Goal: Task Accomplishment & Management: Use online tool/utility

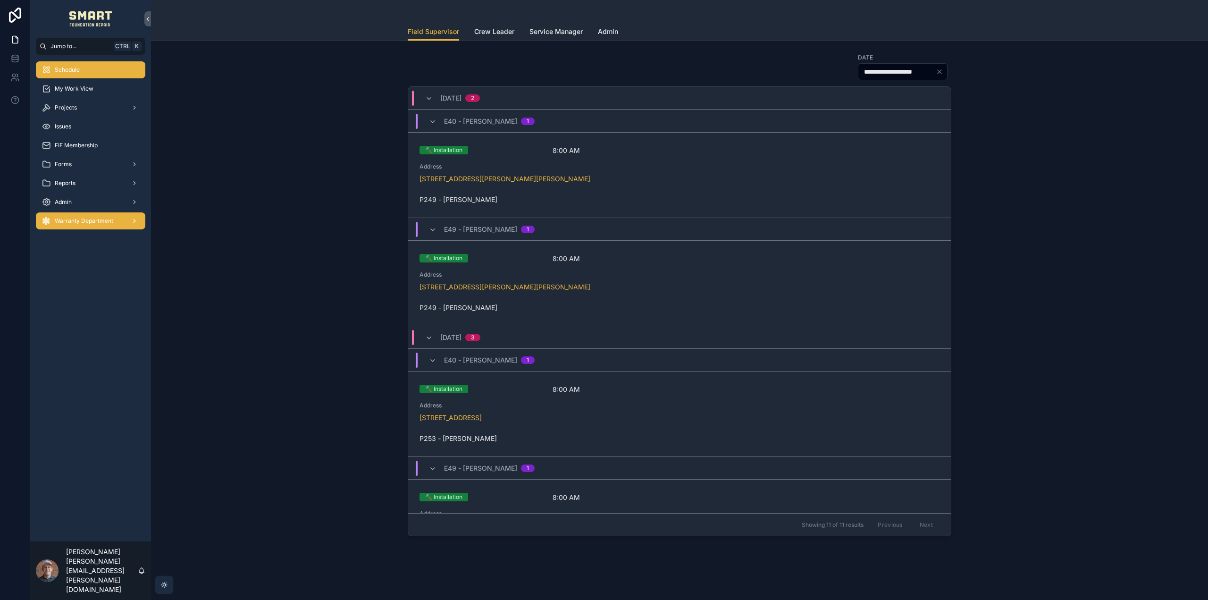
click at [107, 221] on span "Warranty Department" at bounding box center [84, 221] width 59 height 8
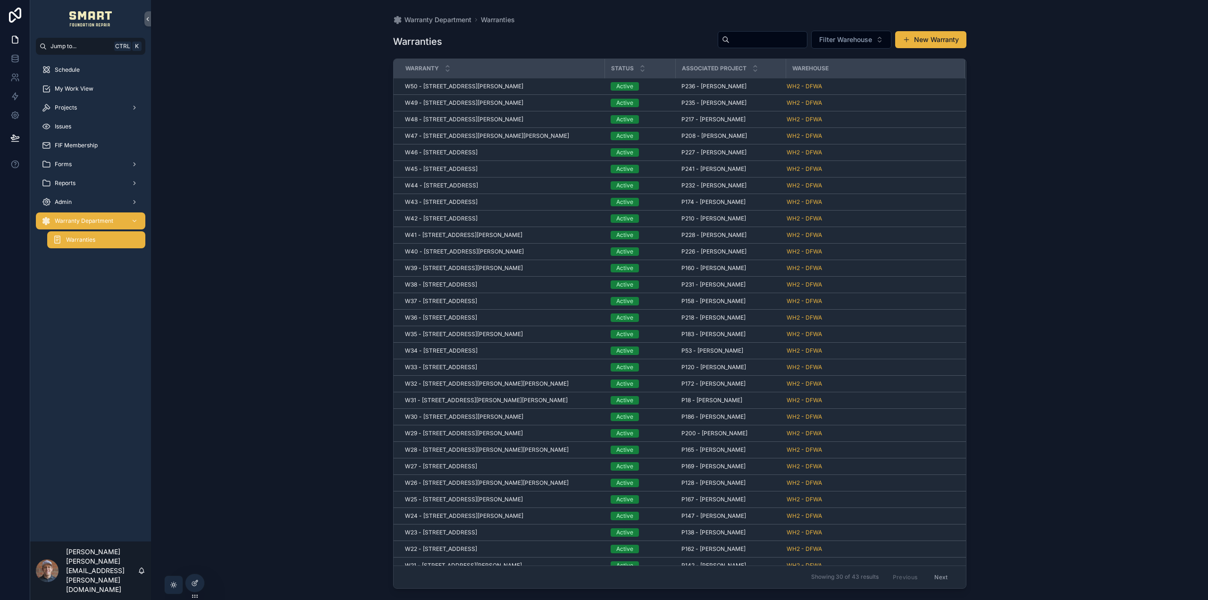
click at [93, 315] on div "Schedule My Work View Projects Issues FIF Membership Forms Reports Admin Warran…" at bounding box center [90, 298] width 121 height 487
click at [925, 36] on button "New Warranty" at bounding box center [930, 39] width 71 height 17
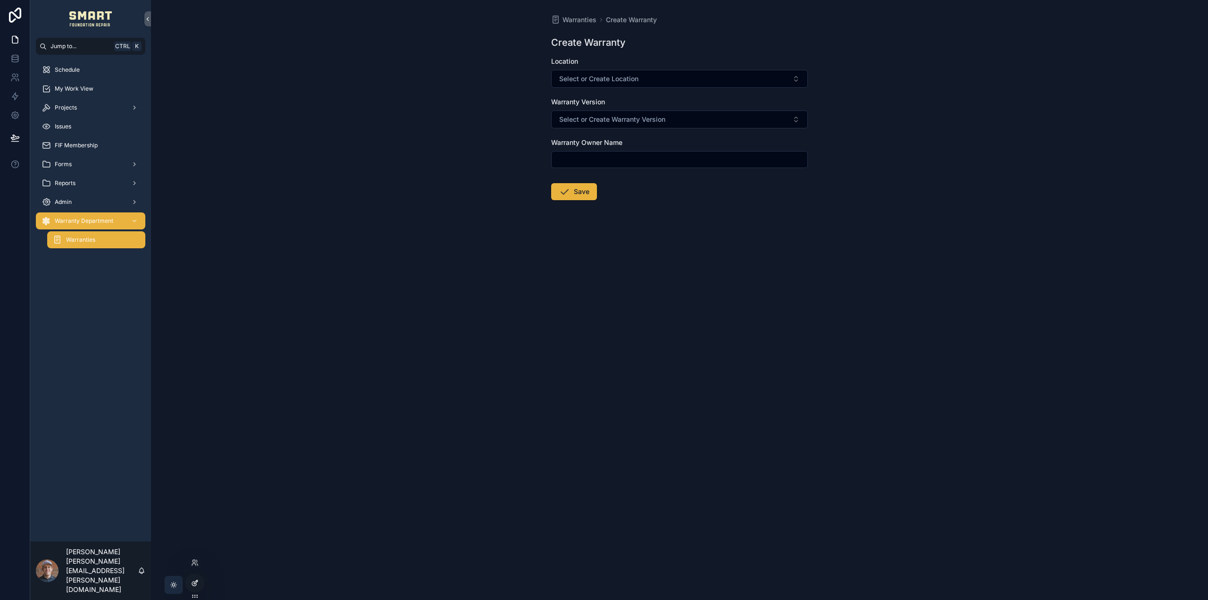
click at [201, 582] on div at bounding box center [194, 583] width 19 height 18
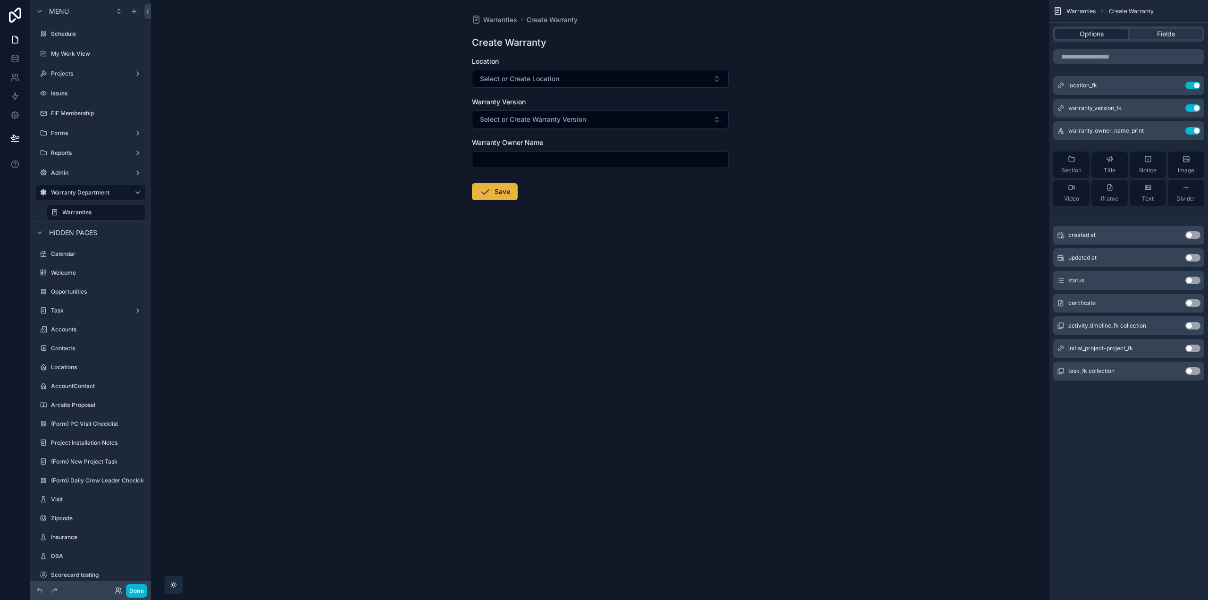
click at [1076, 34] on div "Options" at bounding box center [1091, 33] width 73 height 9
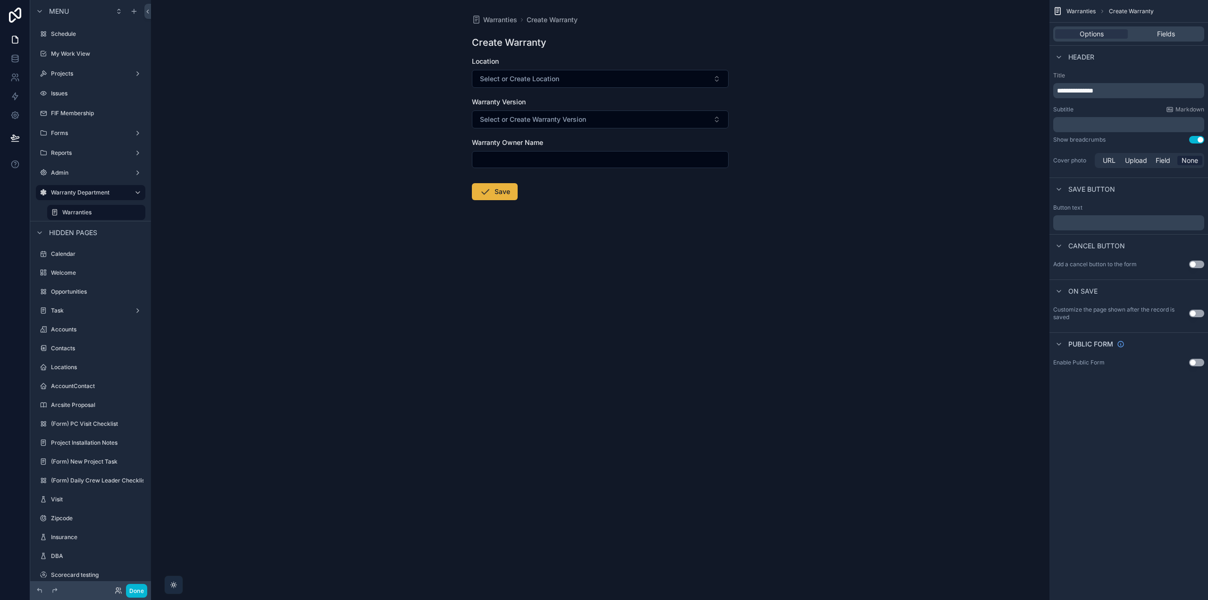
click at [840, 293] on div "Warranties Create Warranty Create Warranty Location Select or Create Location W…" at bounding box center [600, 300] width 899 height 600
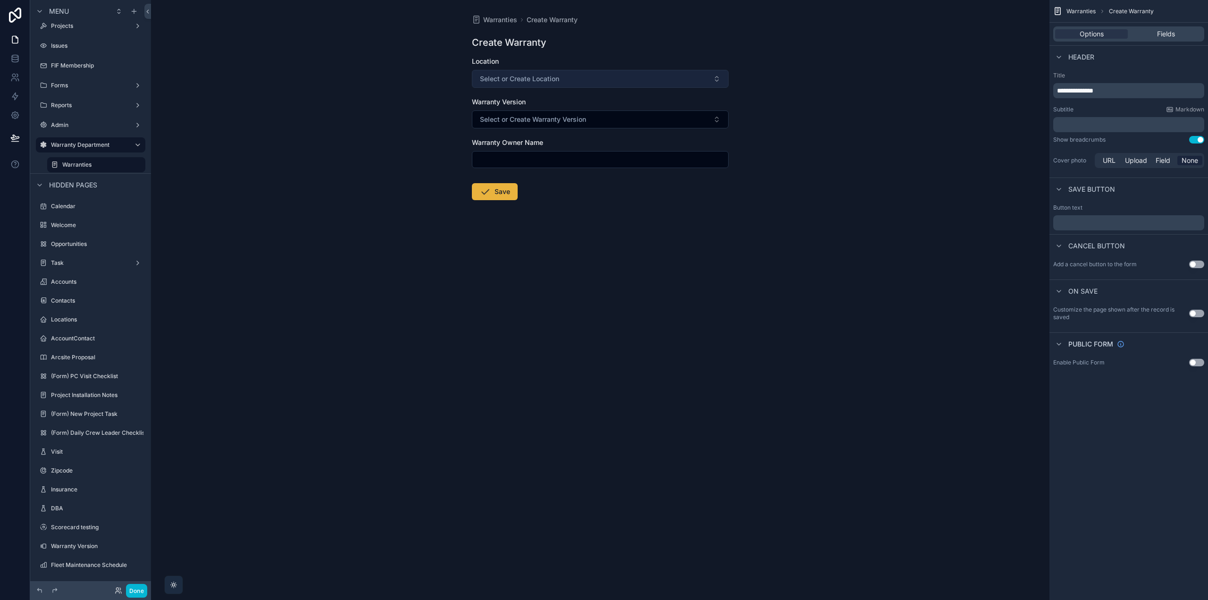
click at [575, 81] on button "Select or Create Location" at bounding box center [600, 79] width 257 height 18
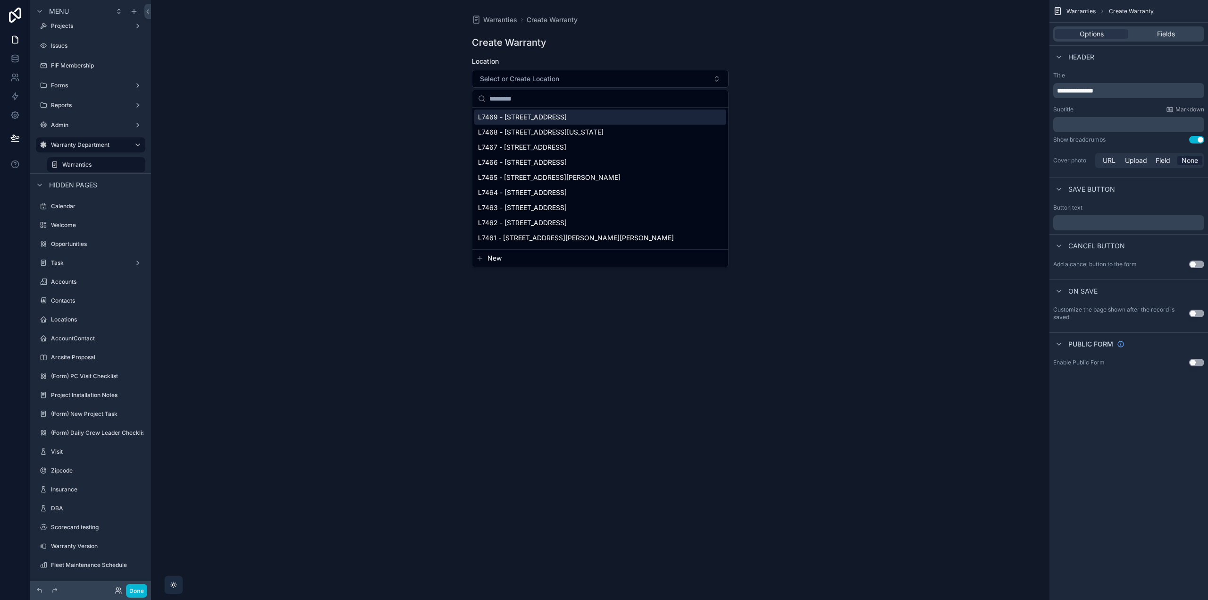
click at [841, 59] on div "Warranties Create Warranty Create Warranty Location Select or Create Location W…" at bounding box center [600, 300] width 899 height 600
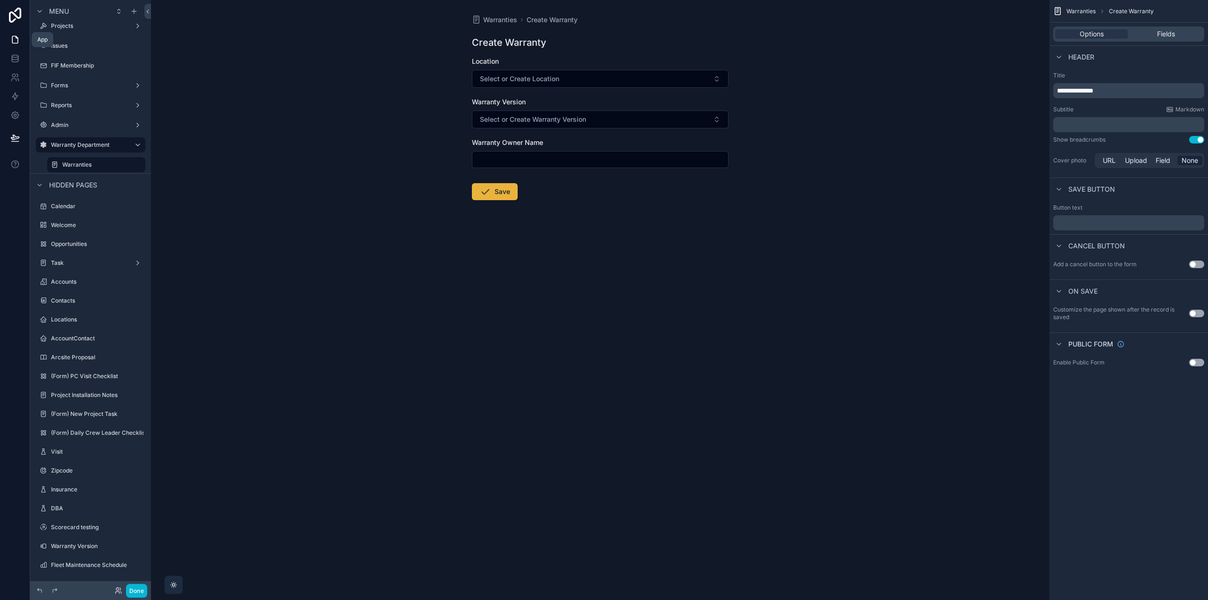
click at [18, 41] on icon at bounding box center [15, 39] width 6 height 7
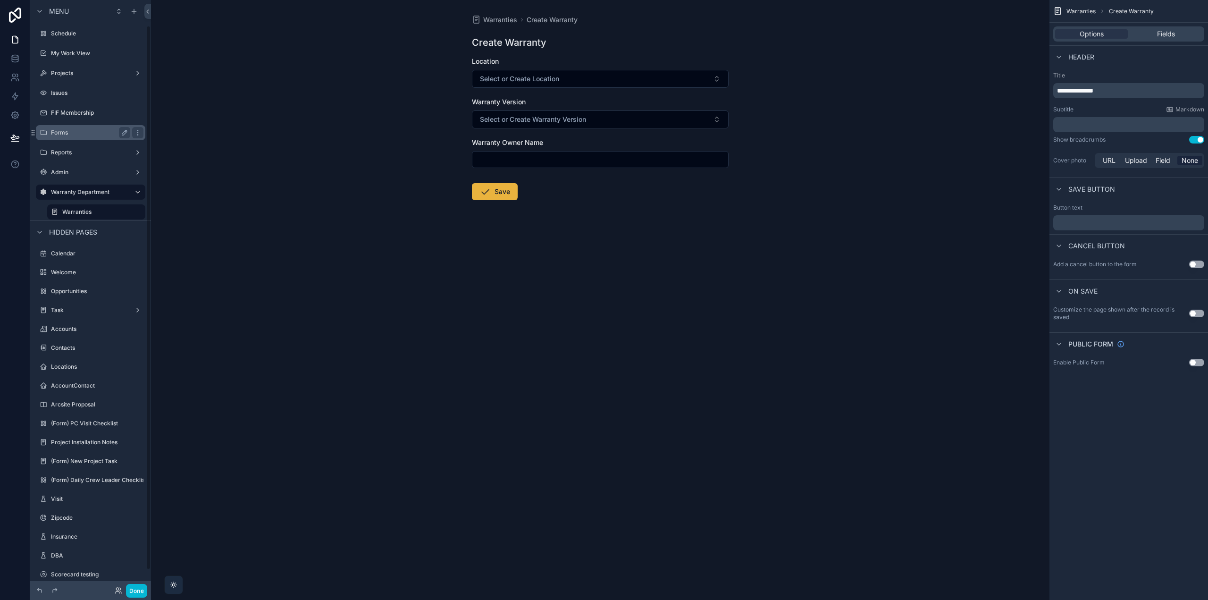
scroll to position [0, 0]
click at [135, 589] on button "Done" at bounding box center [136, 591] width 21 height 14
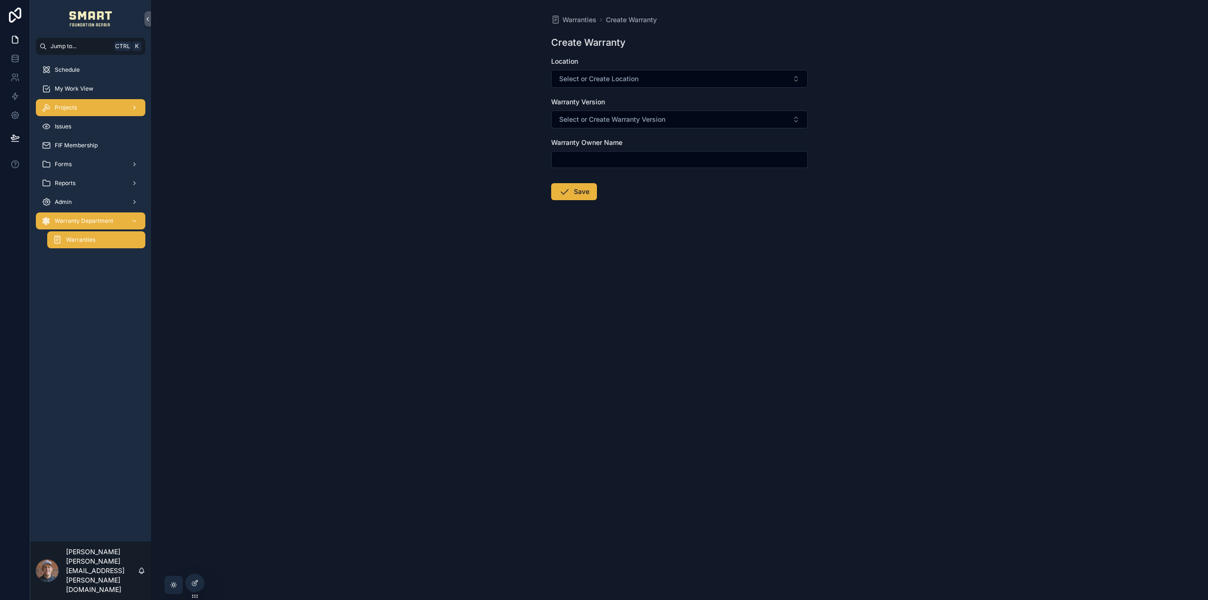
click at [90, 108] on div "Projects" at bounding box center [91, 107] width 98 height 15
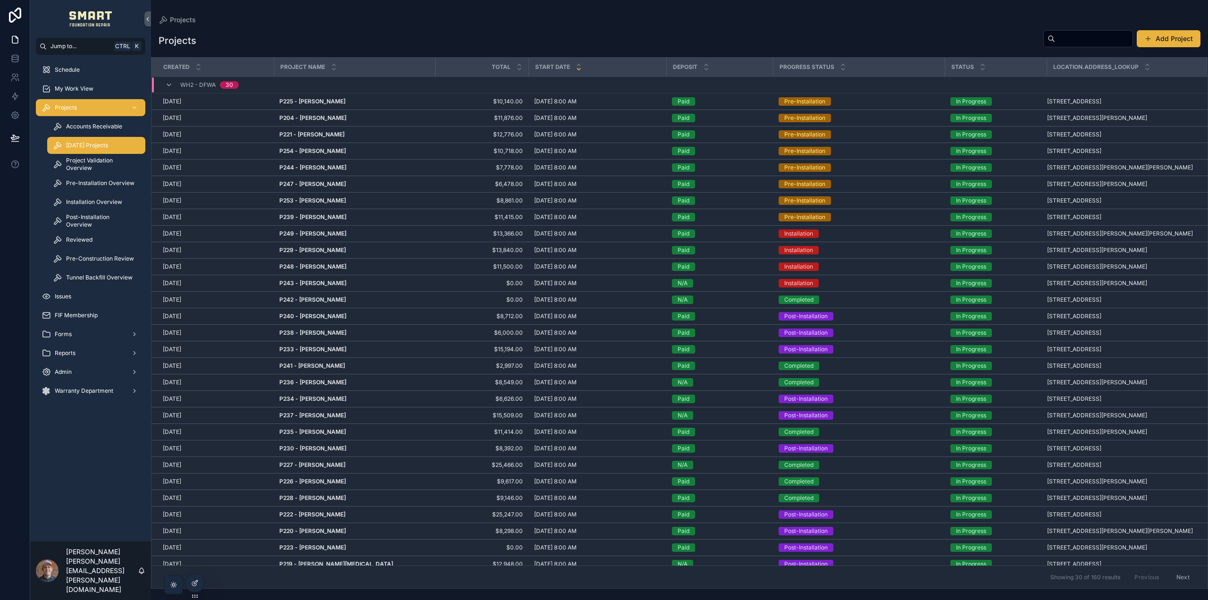
click at [111, 144] on div "[DATE] Projects" at bounding box center [96, 145] width 87 height 15
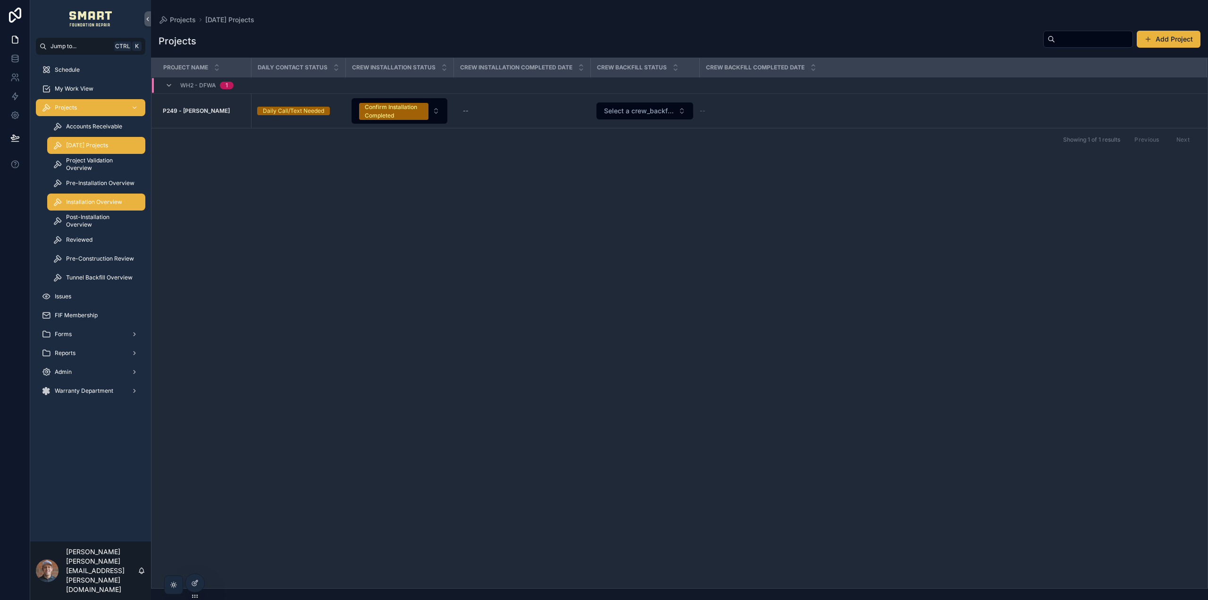
click at [106, 203] on span "Installation Overview" at bounding box center [94, 202] width 56 height 8
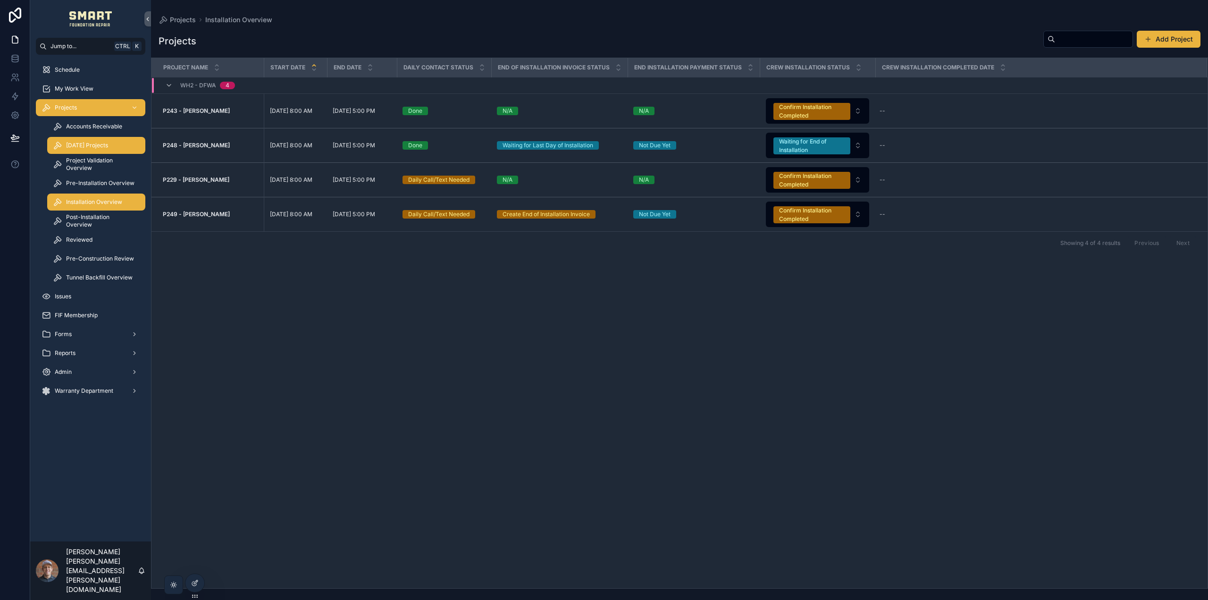
click at [101, 147] on span "[DATE] Projects" at bounding box center [87, 146] width 42 height 8
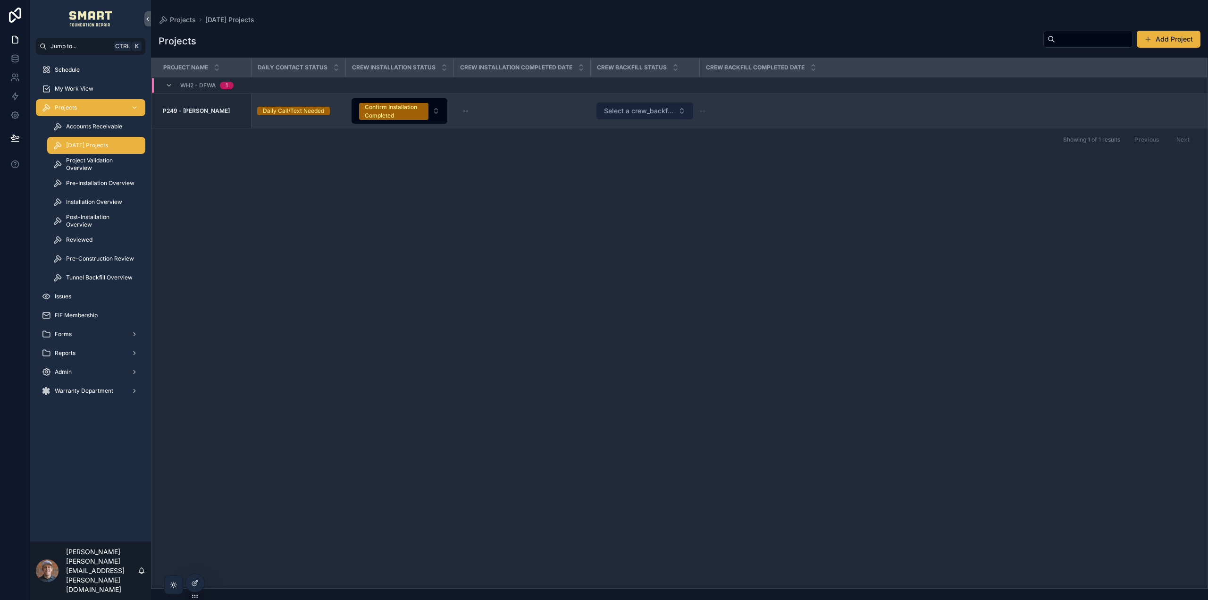
click at [672, 110] on span "Select a crew_backfill_status" at bounding box center [639, 110] width 70 height 9
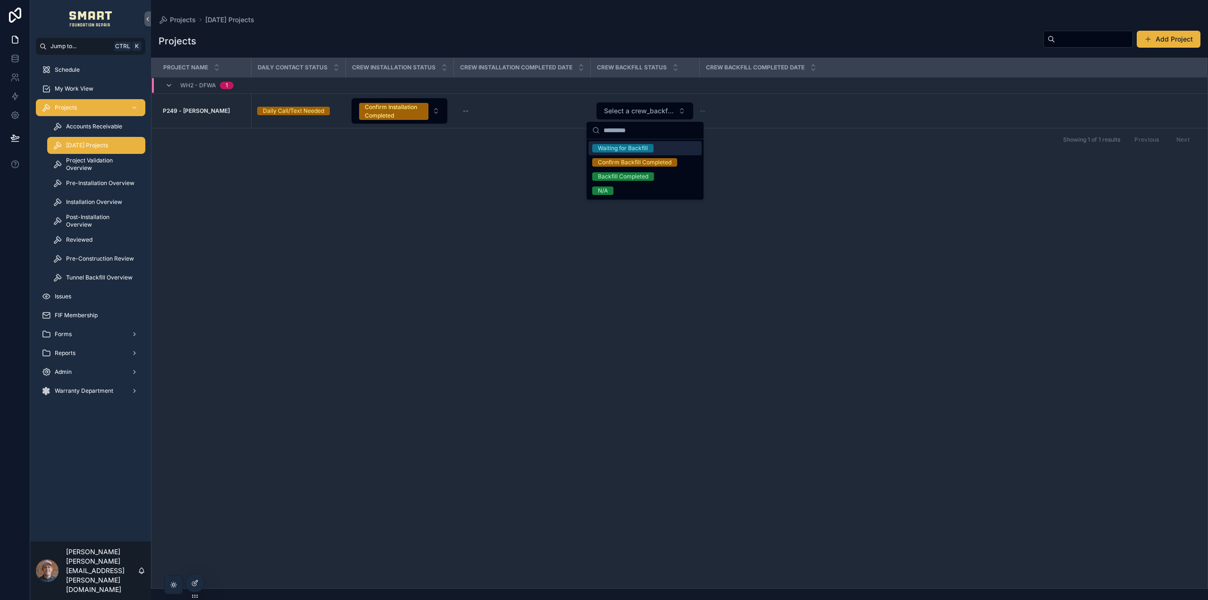
click at [488, 179] on div "Project Name Daily Contact Status Crew Installation Status Crew installation co…" at bounding box center [680, 323] width 1056 height 530
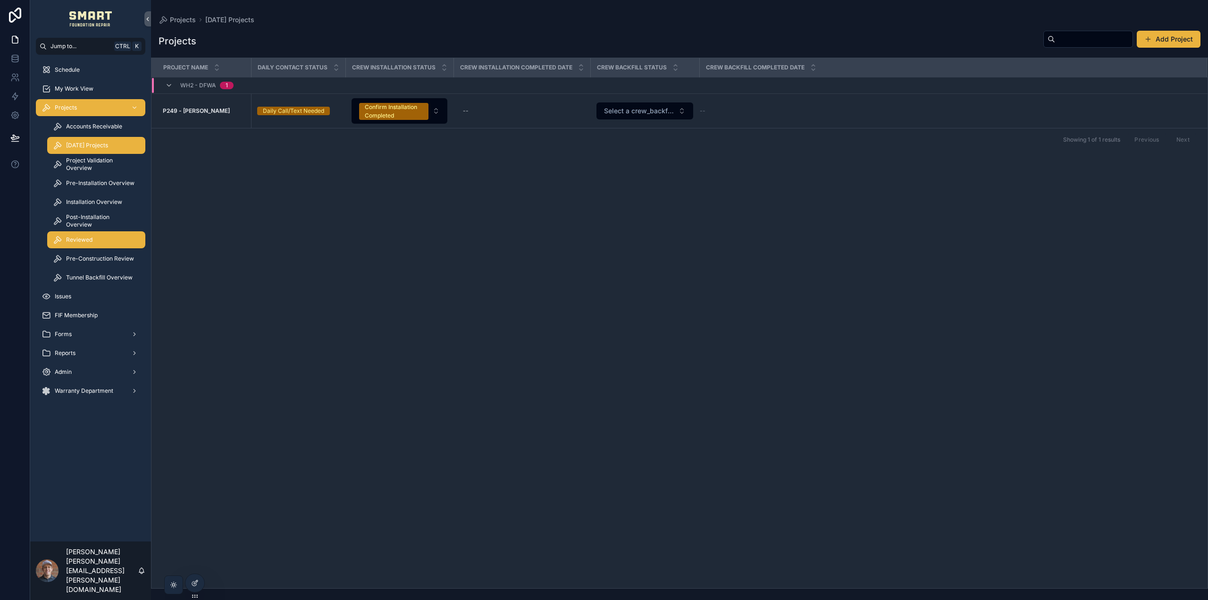
click at [110, 232] on link "Reviewed" at bounding box center [96, 239] width 98 height 17
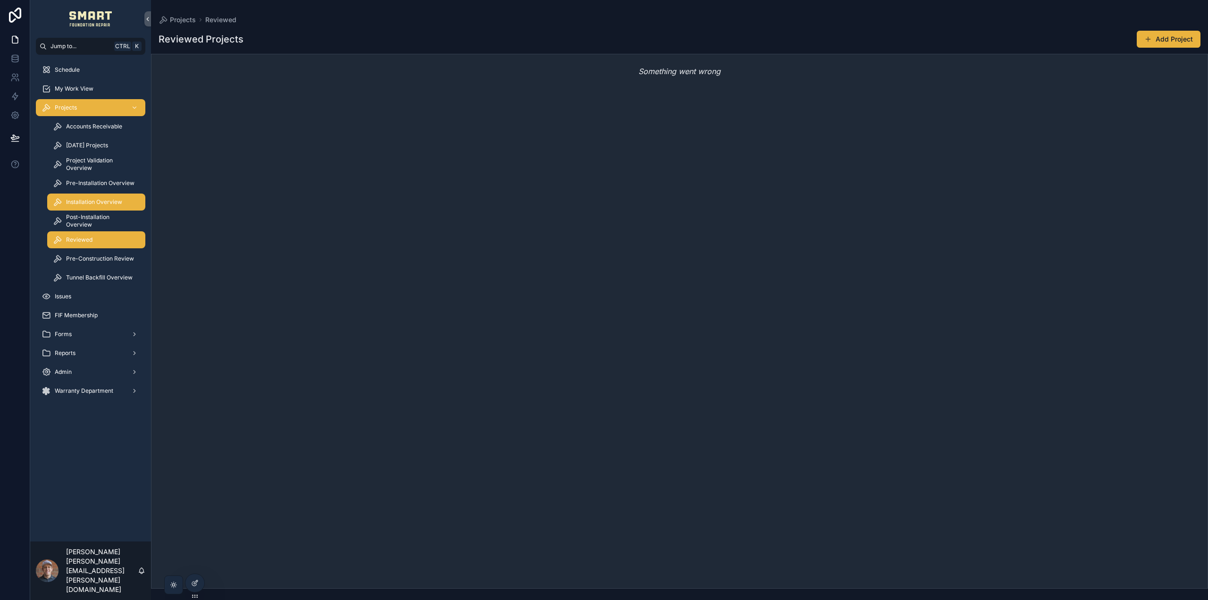
click at [88, 202] on span "Installation Overview" at bounding box center [94, 202] width 56 height 8
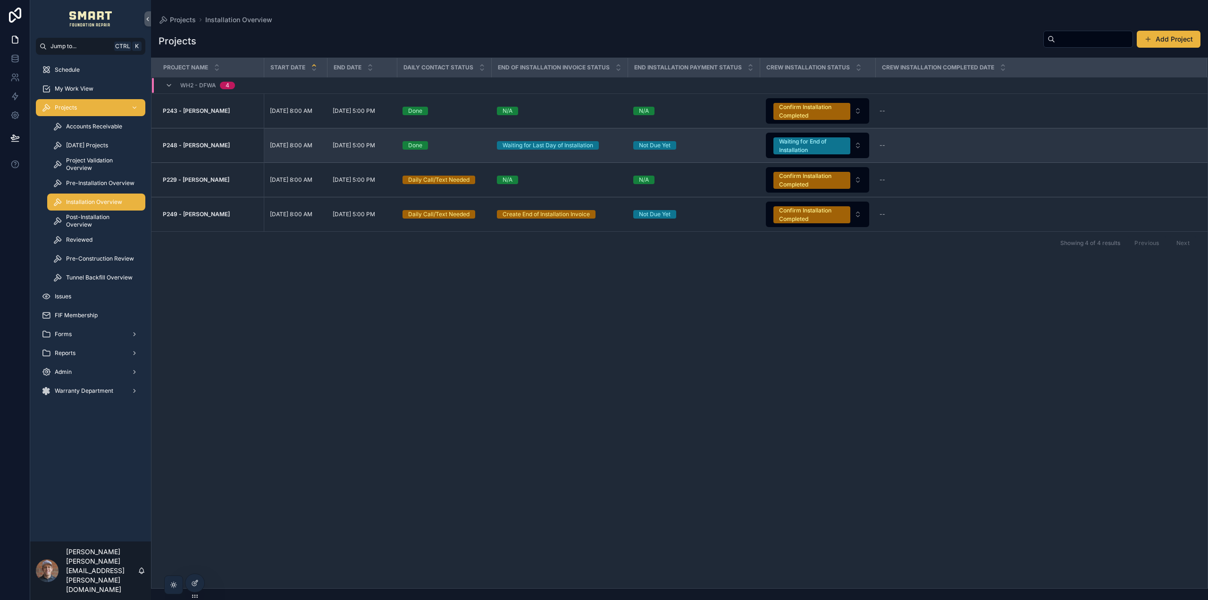
click at [202, 146] on strong "P248 - [PERSON_NAME]" at bounding box center [196, 145] width 67 height 7
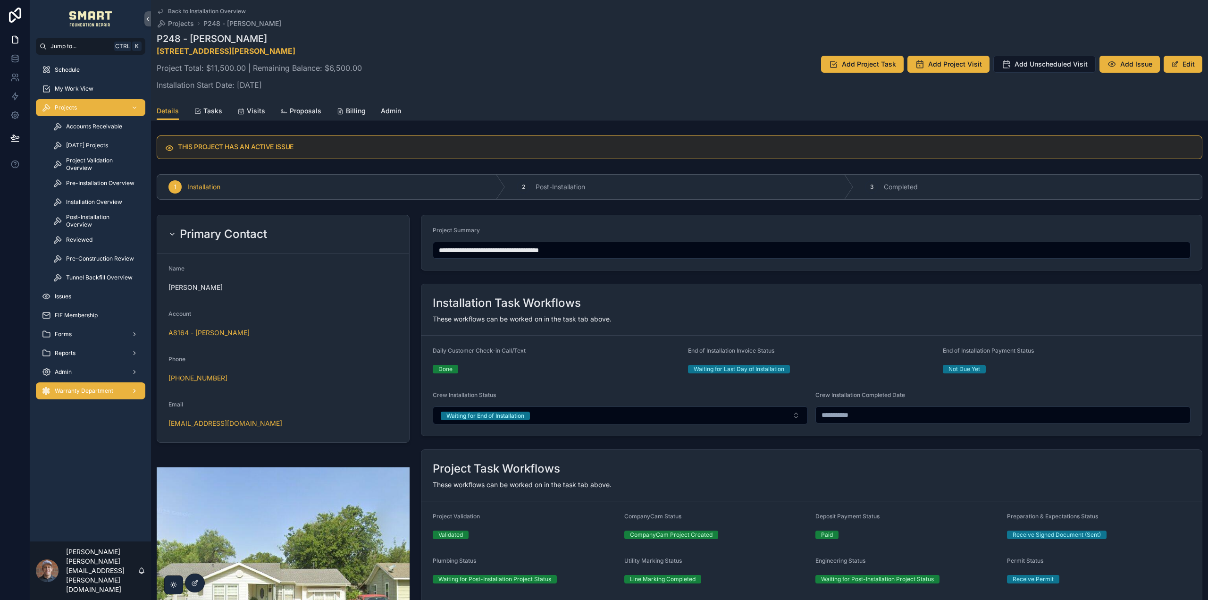
click at [87, 387] on div "Warranty Department" at bounding box center [91, 390] width 98 height 15
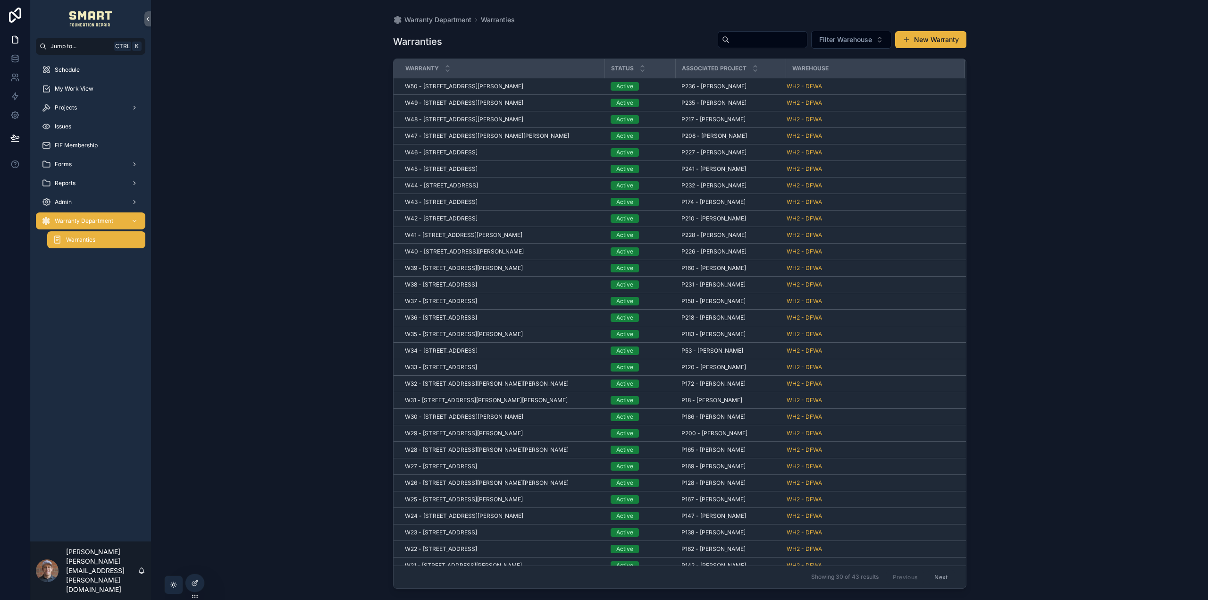
click at [914, 43] on button "New Warranty" at bounding box center [930, 39] width 71 height 17
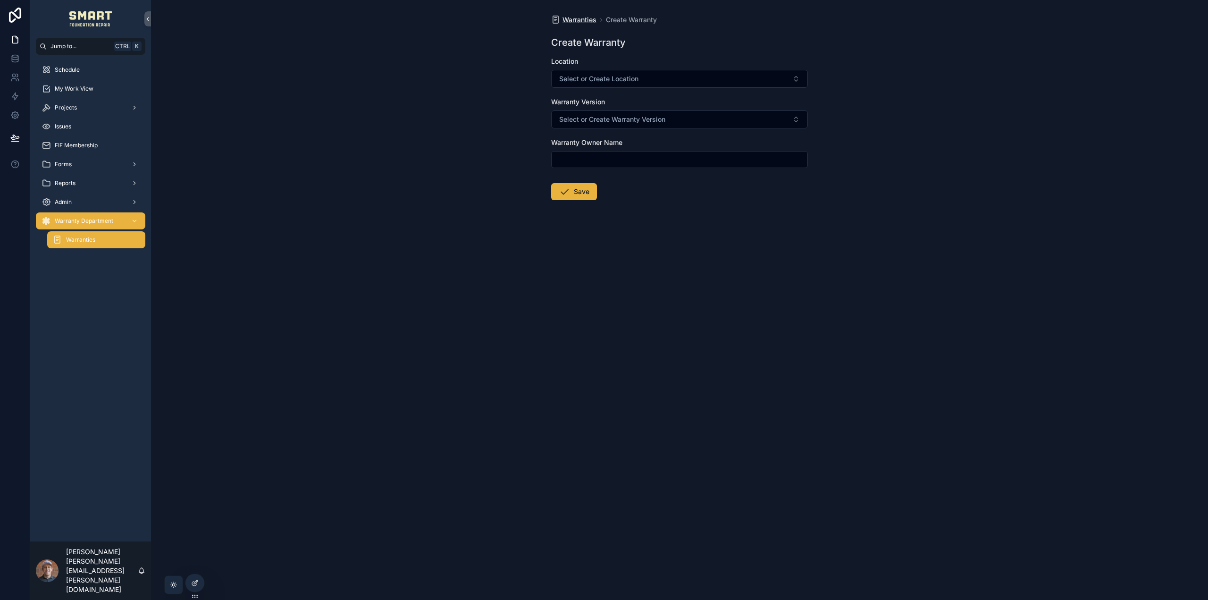
click at [583, 20] on span "Warranties" at bounding box center [580, 19] width 34 height 9
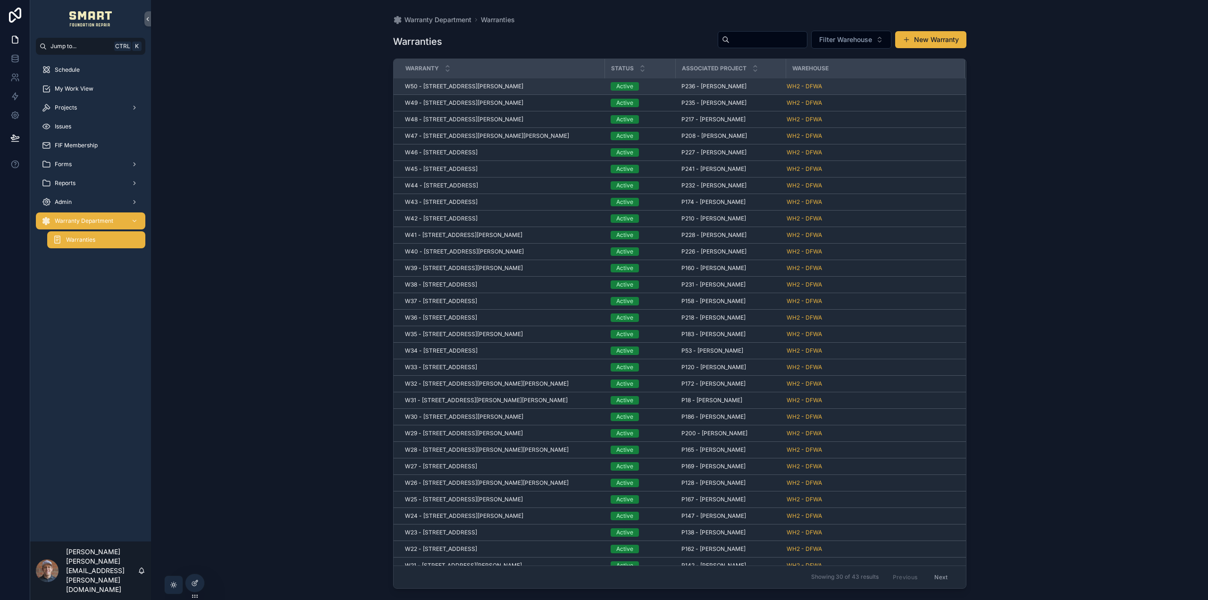
click at [471, 83] on span "W50 - [STREET_ADDRESS][PERSON_NAME]" at bounding box center [464, 87] width 118 height 8
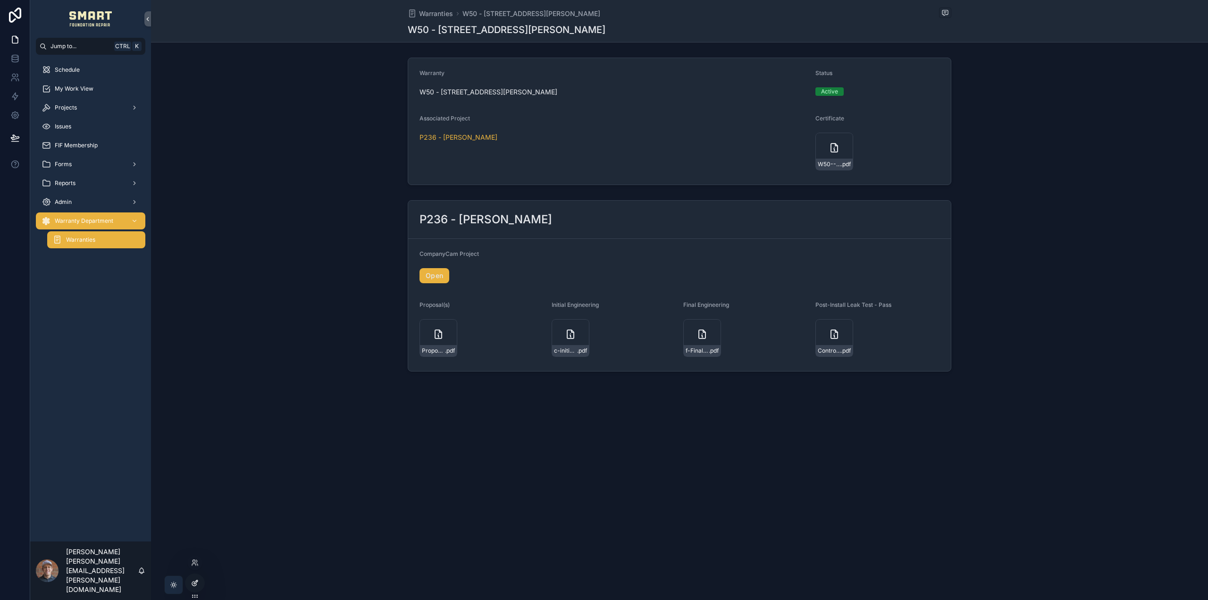
click at [191, 582] on div at bounding box center [194, 583] width 19 height 18
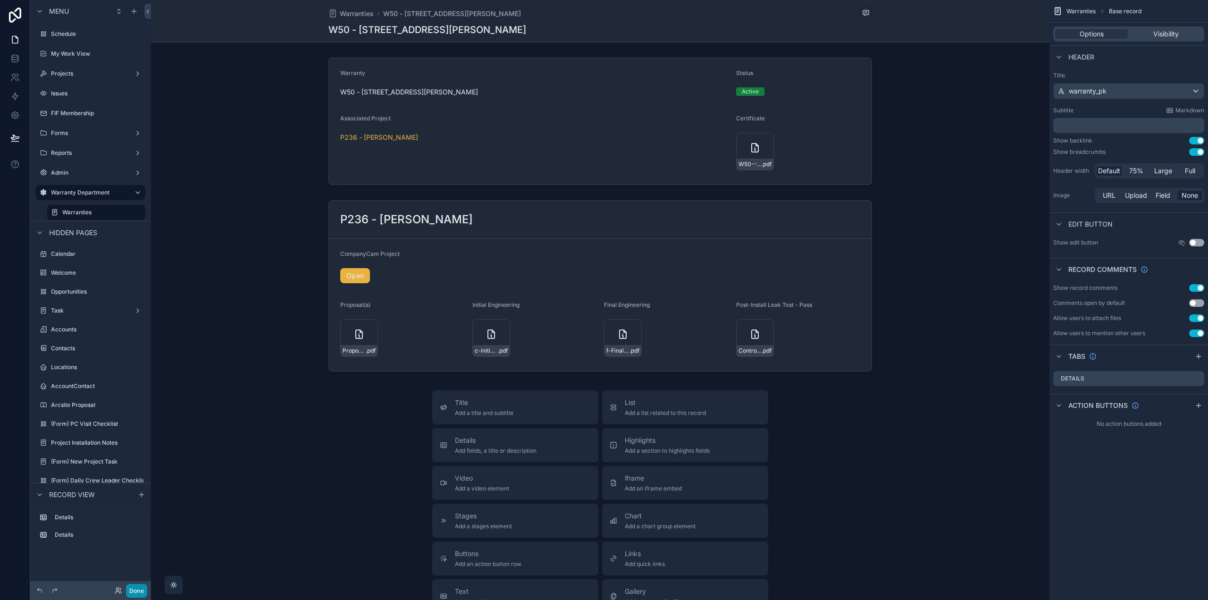
click at [142, 587] on button "Done" at bounding box center [136, 591] width 21 height 14
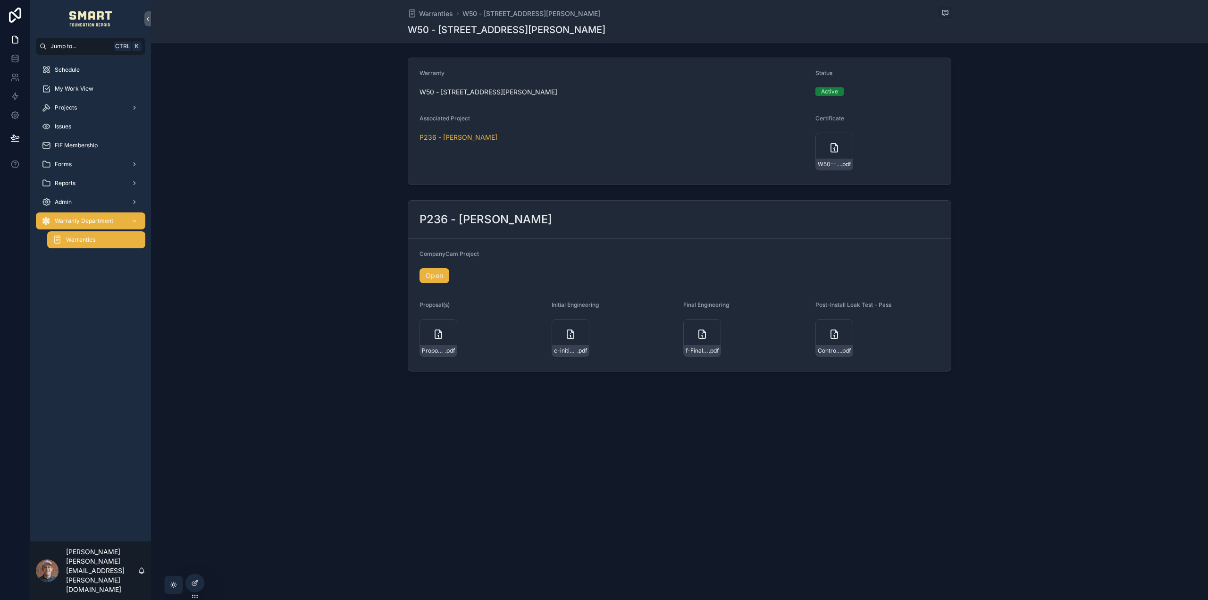
click at [79, 239] on span "Warranties" at bounding box center [80, 240] width 29 height 8
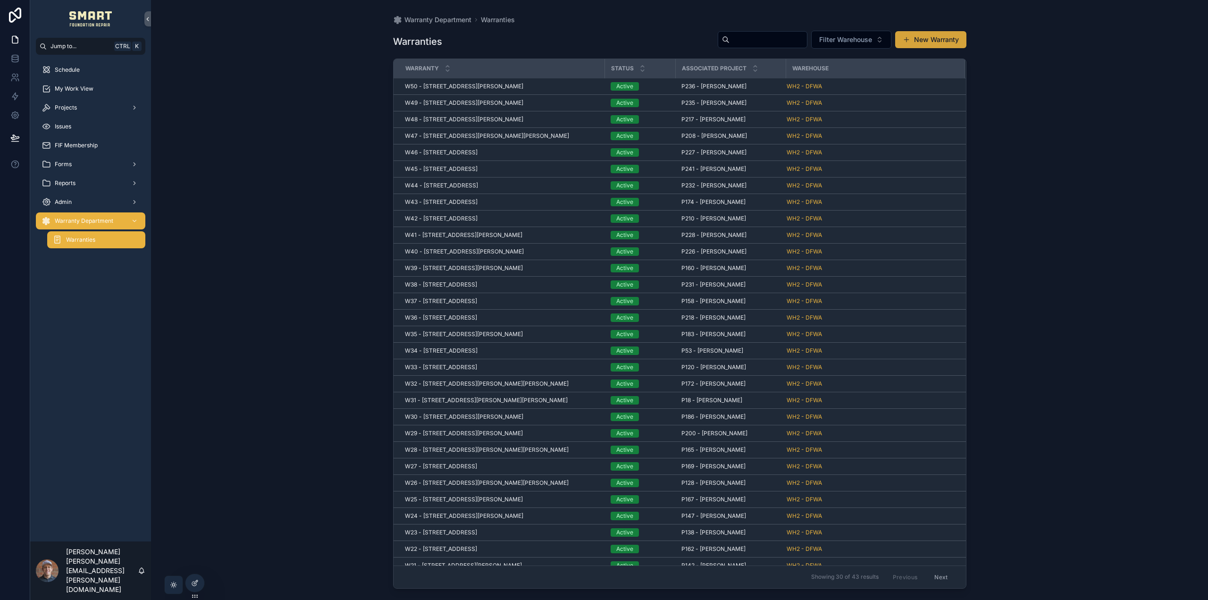
click at [953, 34] on button "New Warranty" at bounding box center [930, 39] width 71 height 17
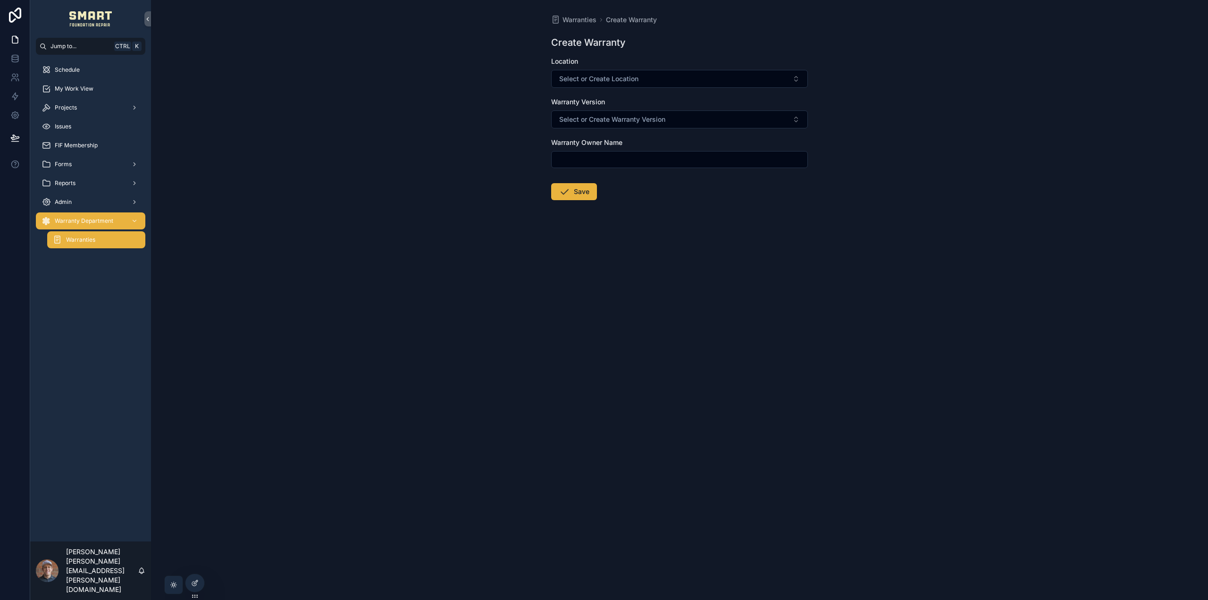
click at [92, 240] on span "Warranties" at bounding box center [80, 240] width 29 height 8
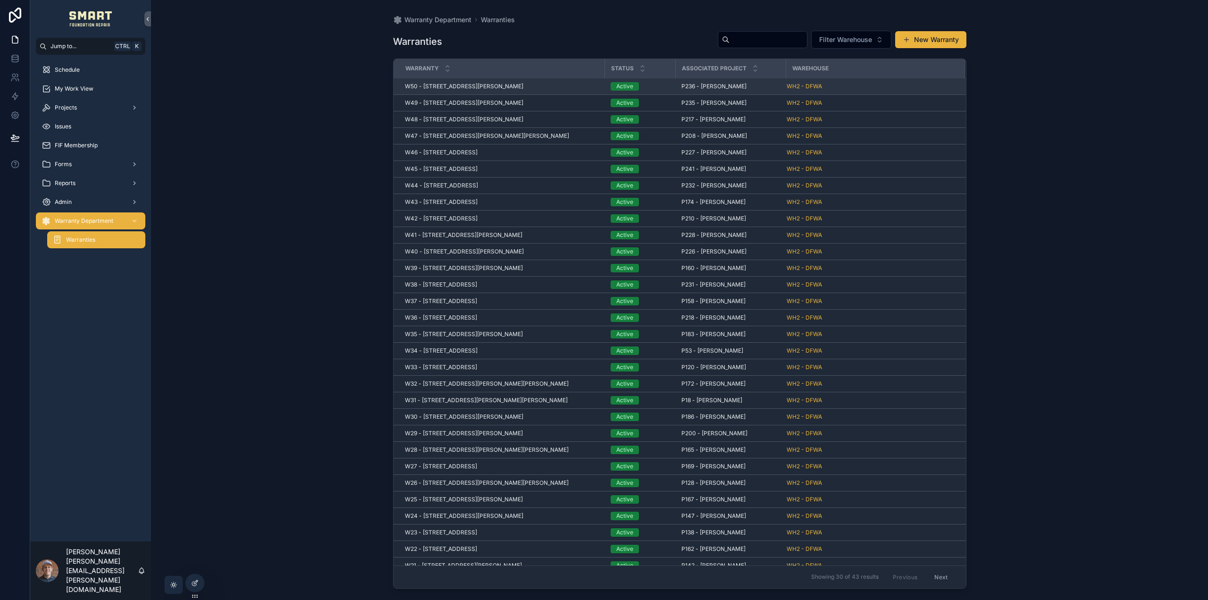
click at [480, 88] on span "W50 - [STREET_ADDRESS][PERSON_NAME]" at bounding box center [464, 87] width 118 height 8
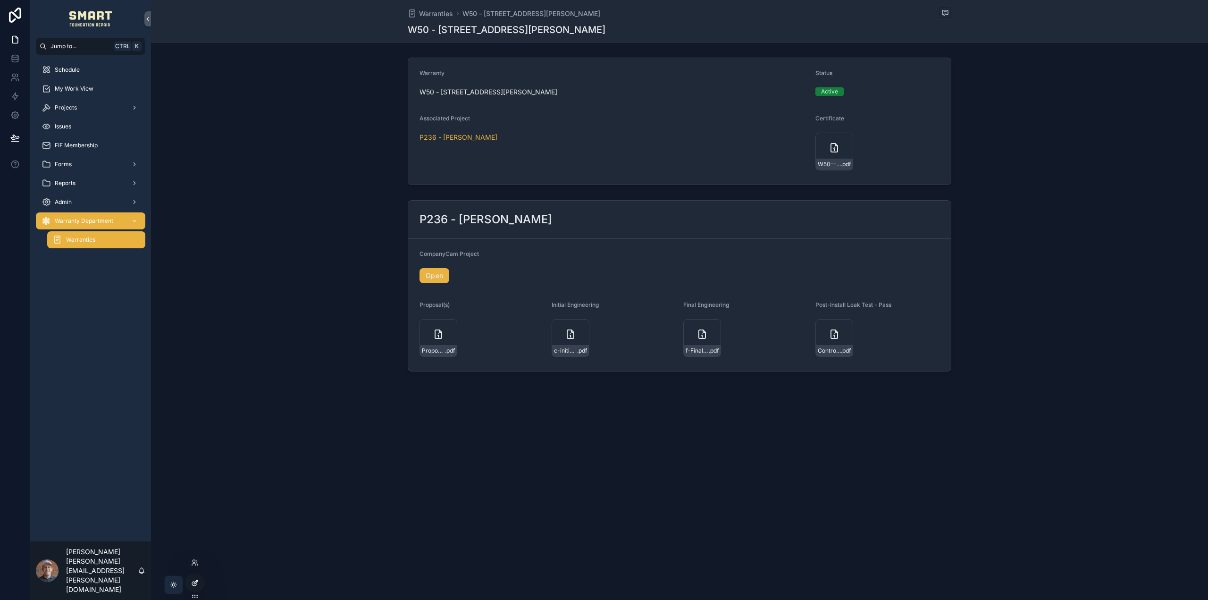
click at [192, 578] on div at bounding box center [194, 583] width 19 height 18
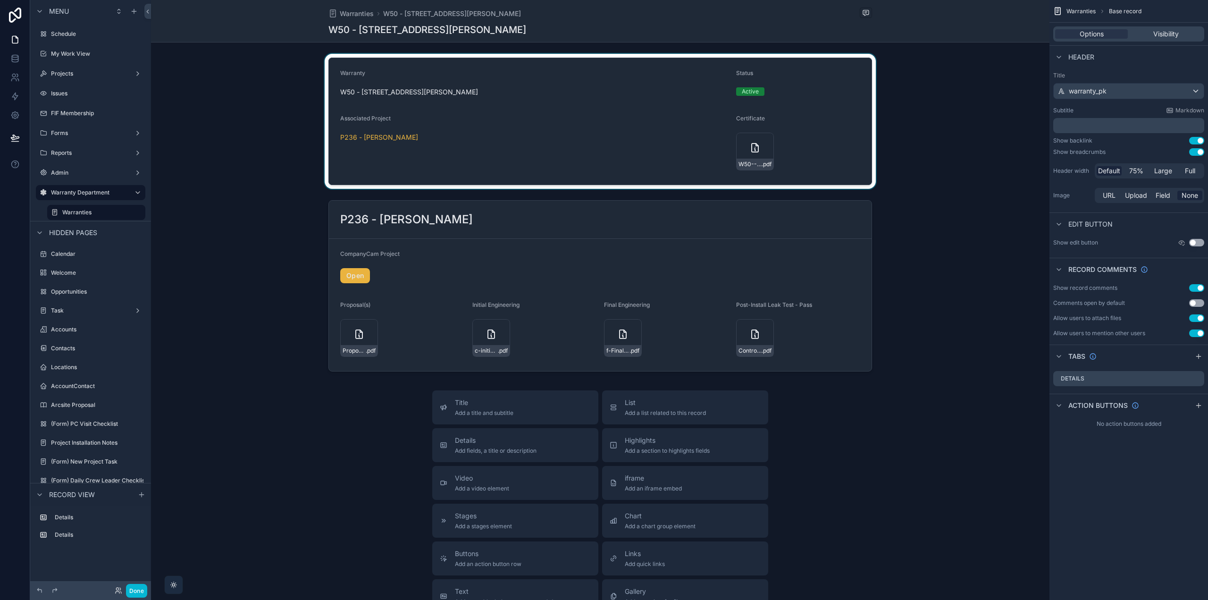
click at [614, 135] on div "scrollable content" at bounding box center [600, 121] width 899 height 135
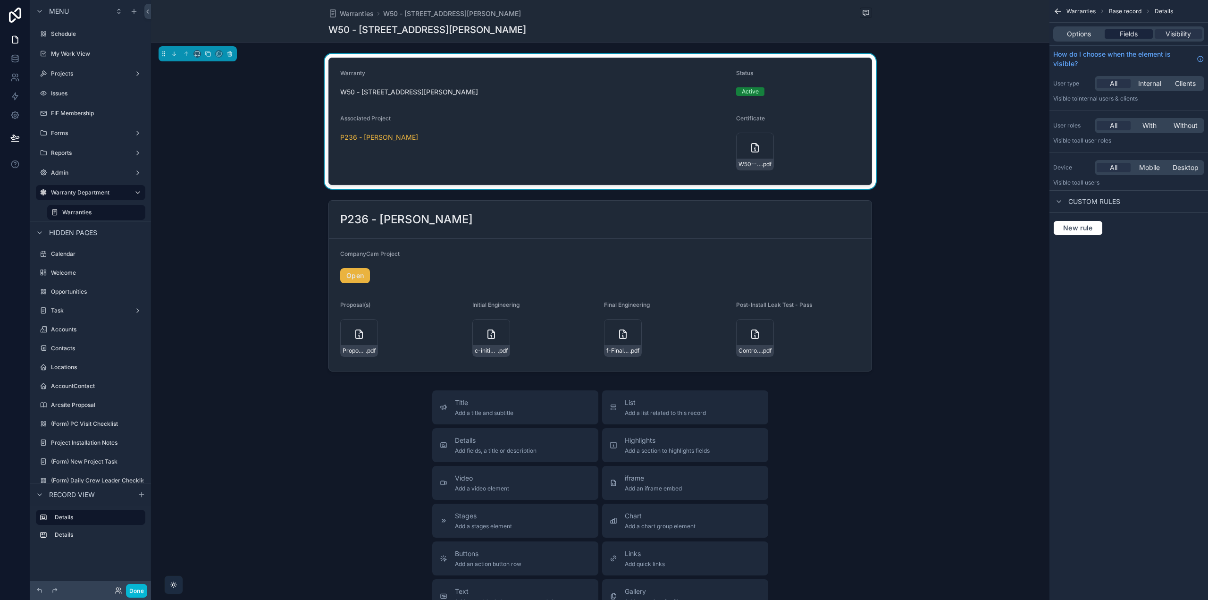
click at [1137, 37] on span "Fields" at bounding box center [1129, 33] width 18 height 9
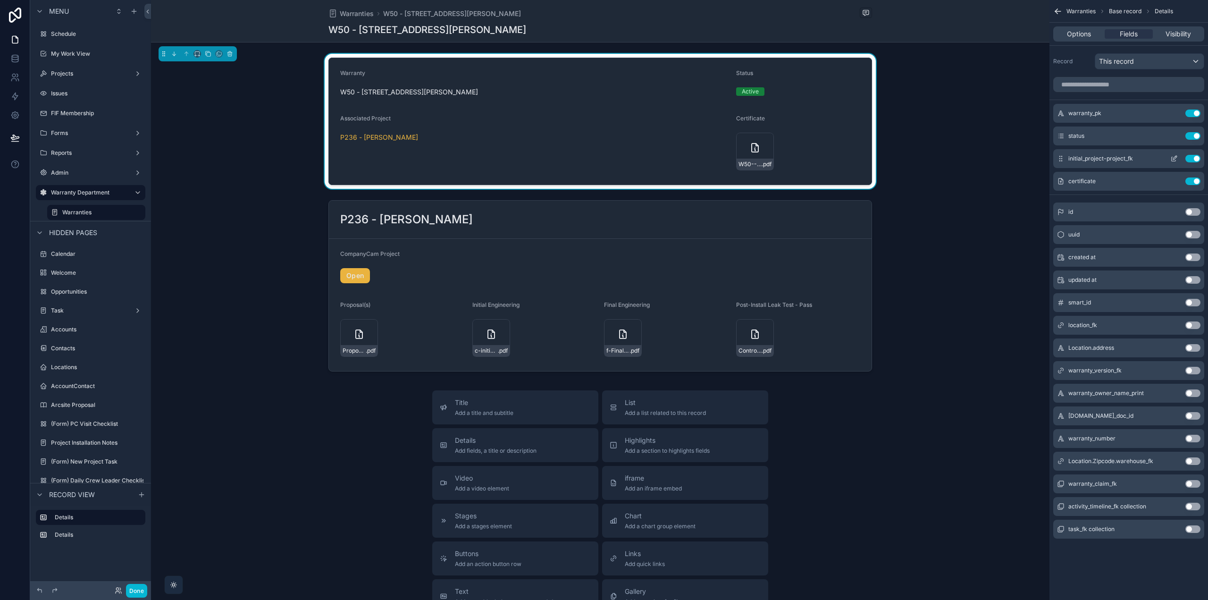
click at [1173, 160] on icon "scrollable content" at bounding box center [1175, 158] width 4 height 4
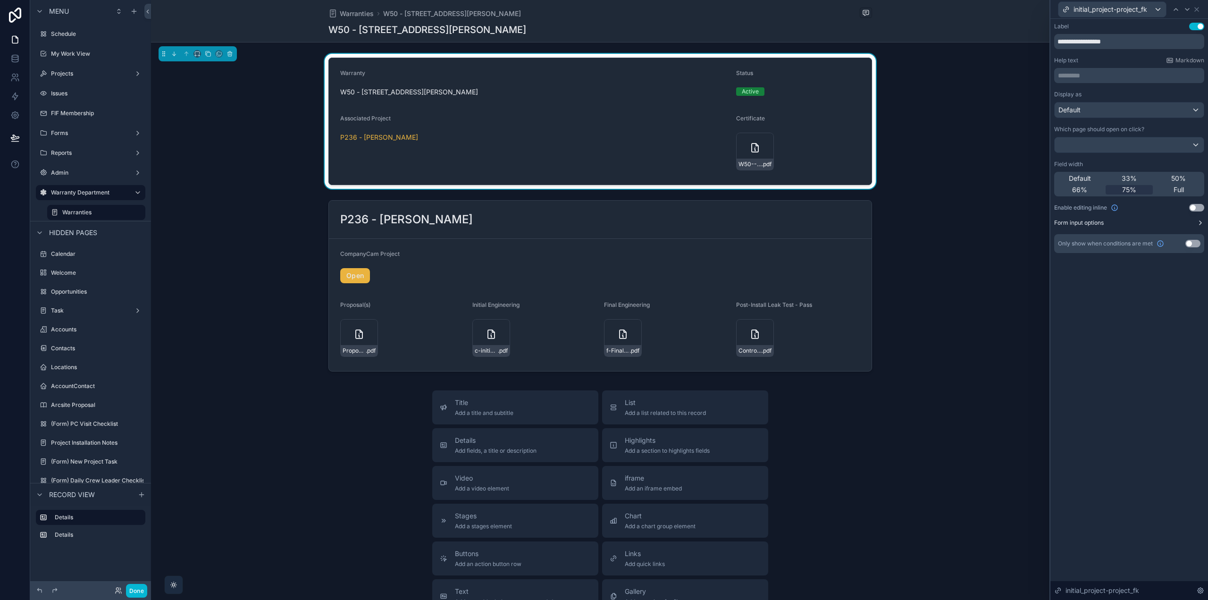
click at [1196, 219] on button "Form input options" at bounding box center [1129, 223] width 150 height 8
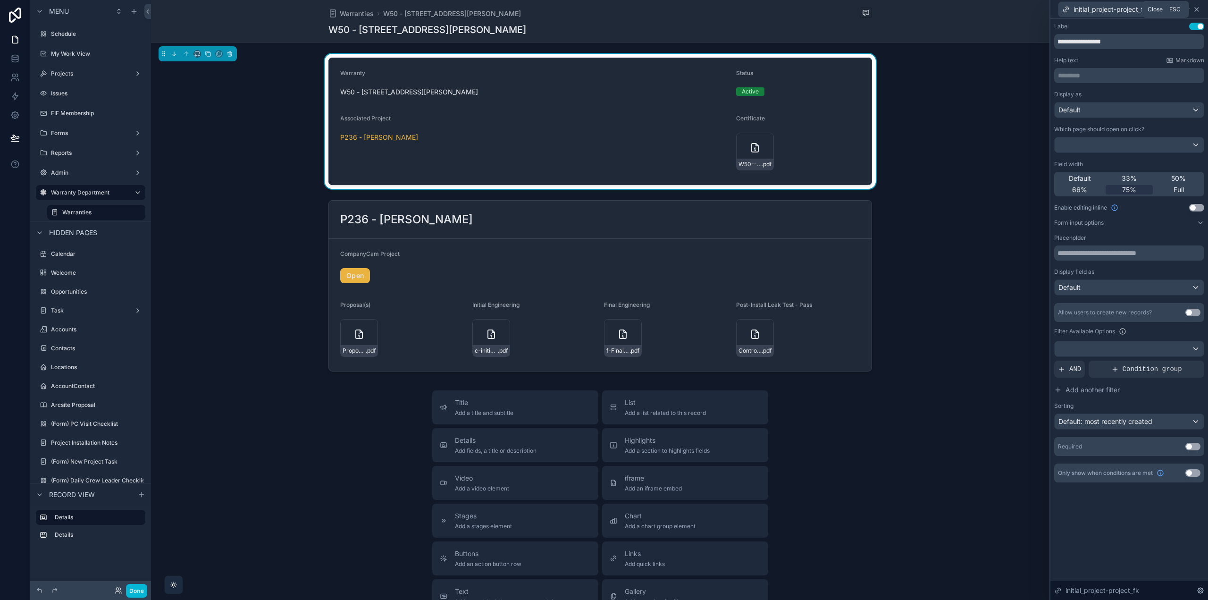
click at [1199, 9] on icon at bounding box center [1197, 10] width 8 height 8
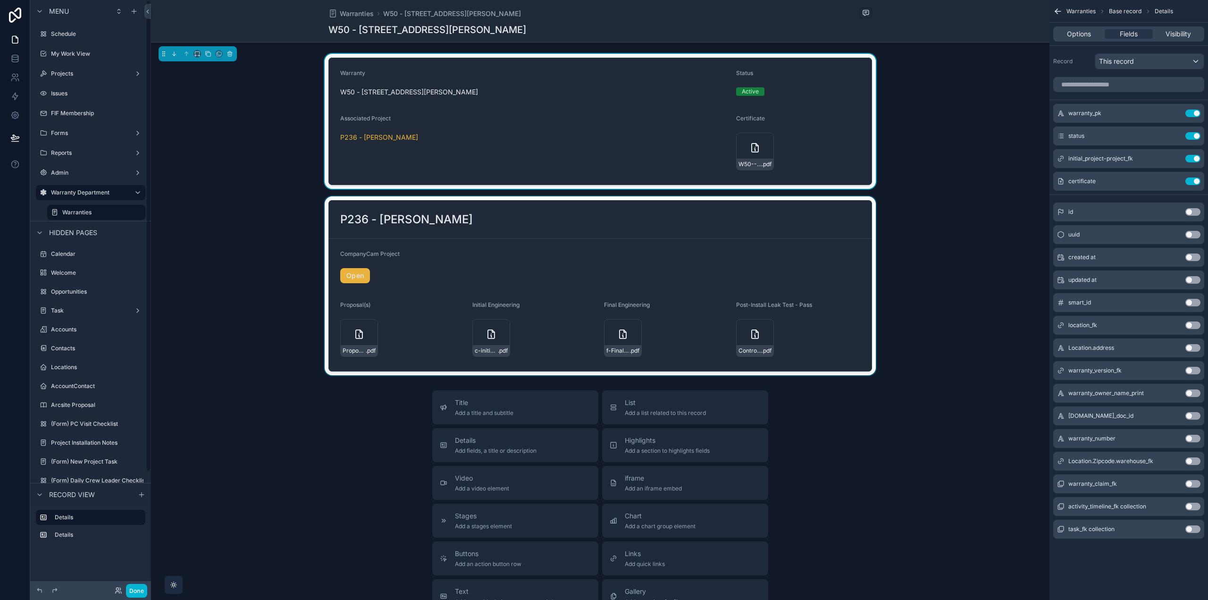
click at [504, 227] on div "scrollable content" at bounding box center [600, 285] width 899 height 179
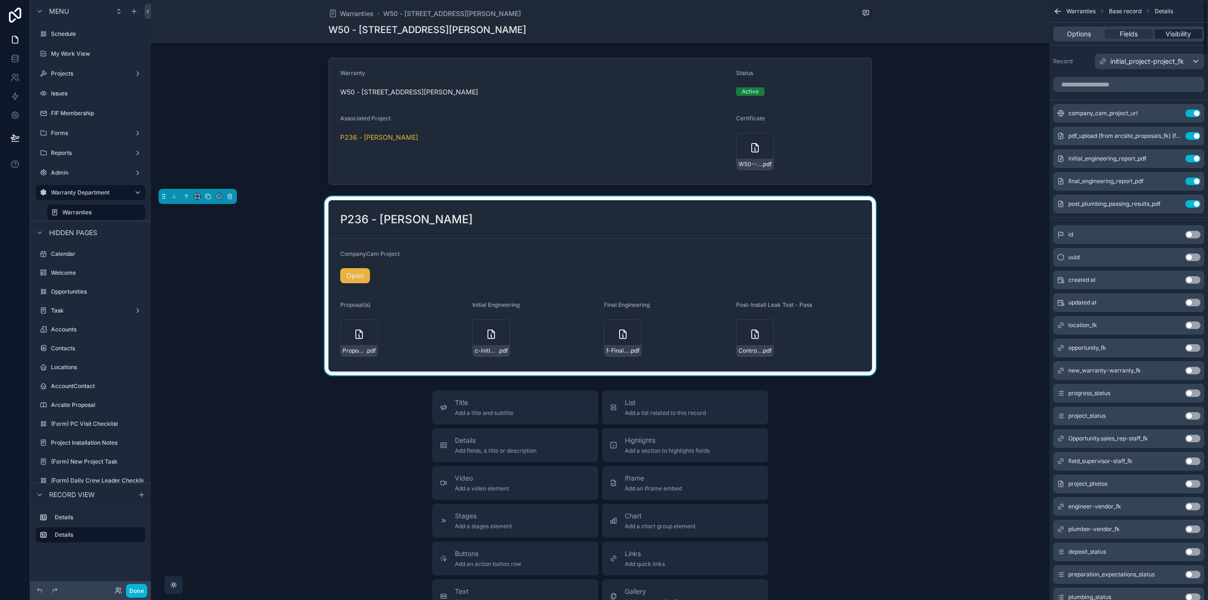
click at [1159, 29] on div "Visibility" at bounding box center [1179, 33] width 48 height 9
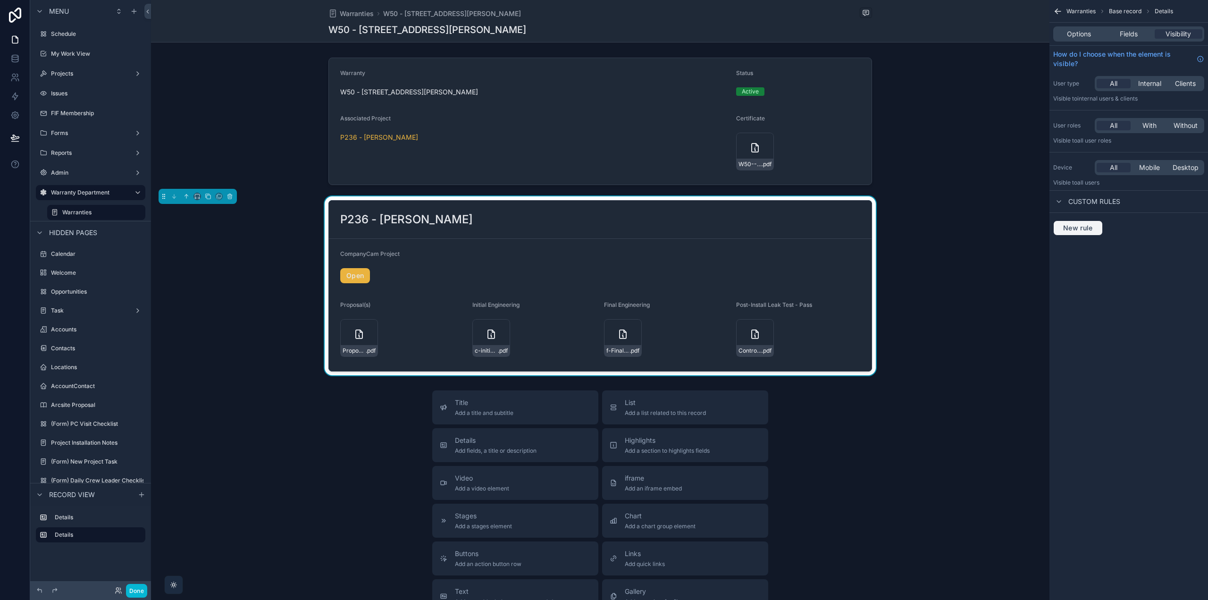
click at [1087, 229] on span "New rule" at bounding box center [1078, 228] width 37 height 8
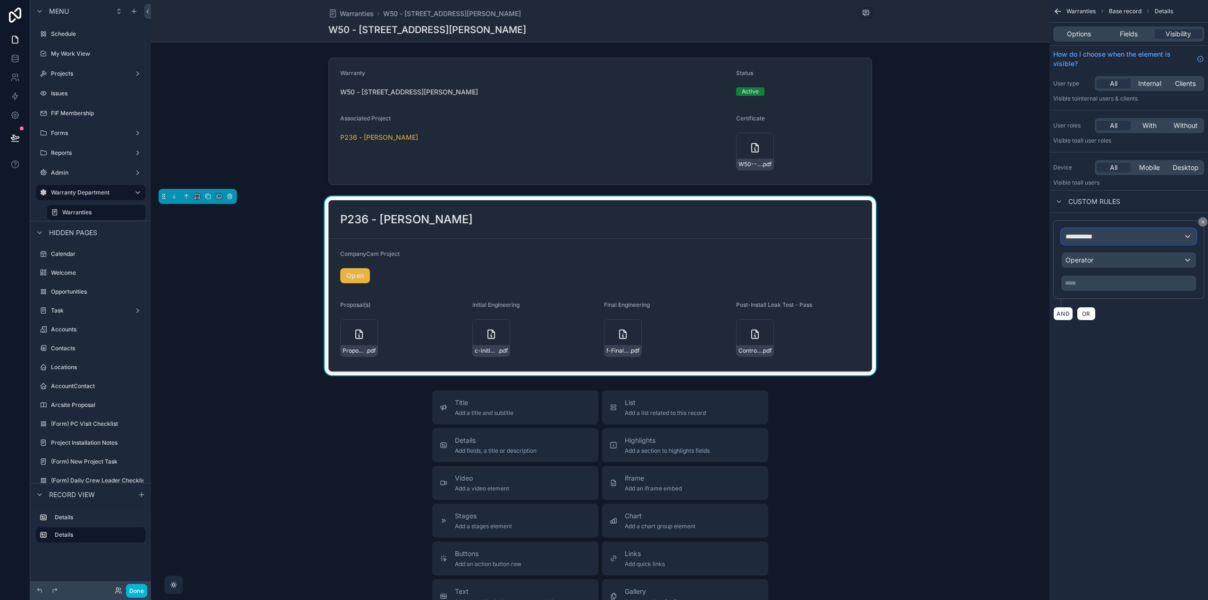
click at [1087, 236] on span "**********" at bounding box center [1083, 236] width 35 height 9
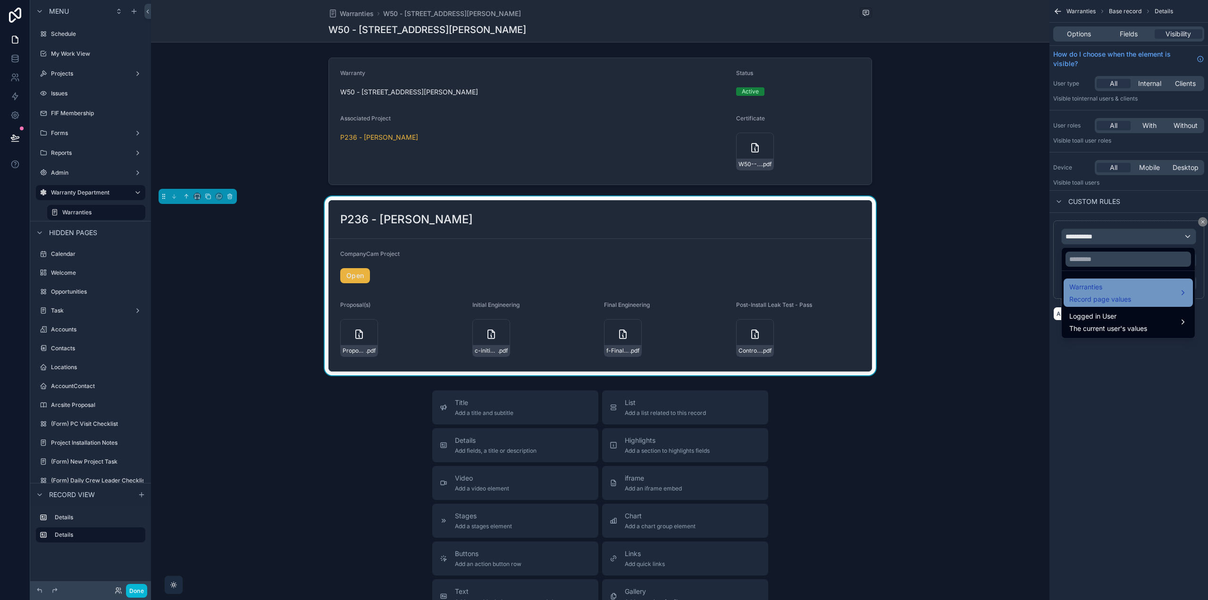
click at [1097, 286] on span "Warranties" at bounding box center [1100, 286] width 62 height 11
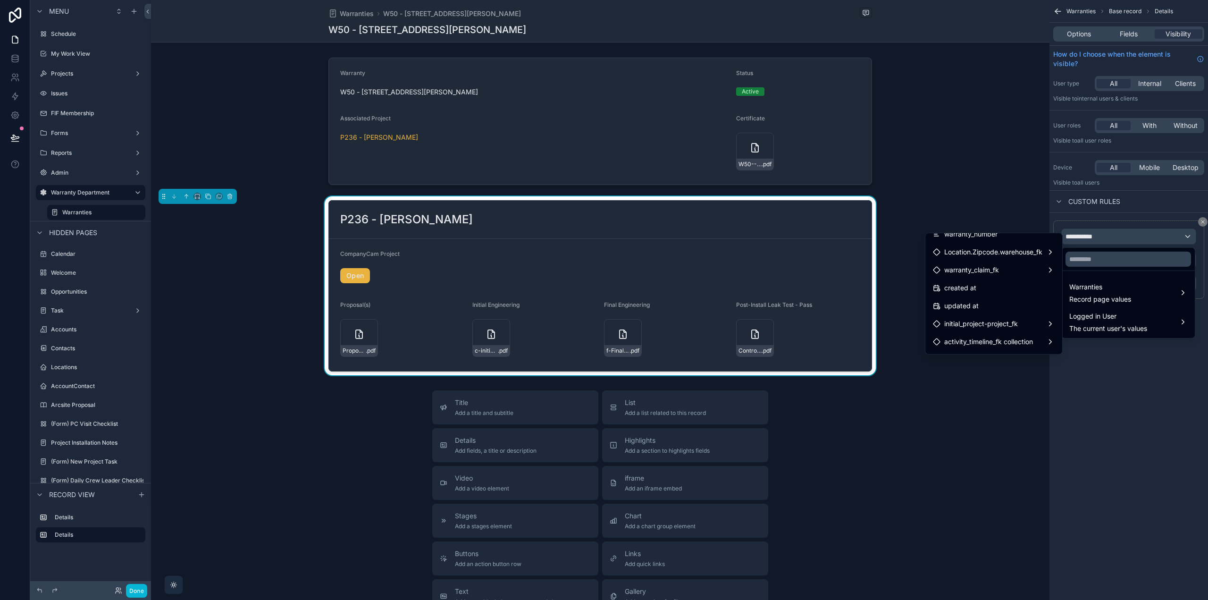
scroll to position [223, 0]
click at [1027, 293] on div "initial_project-project_fk" at bounding box center [994, 289] width 122 height 11
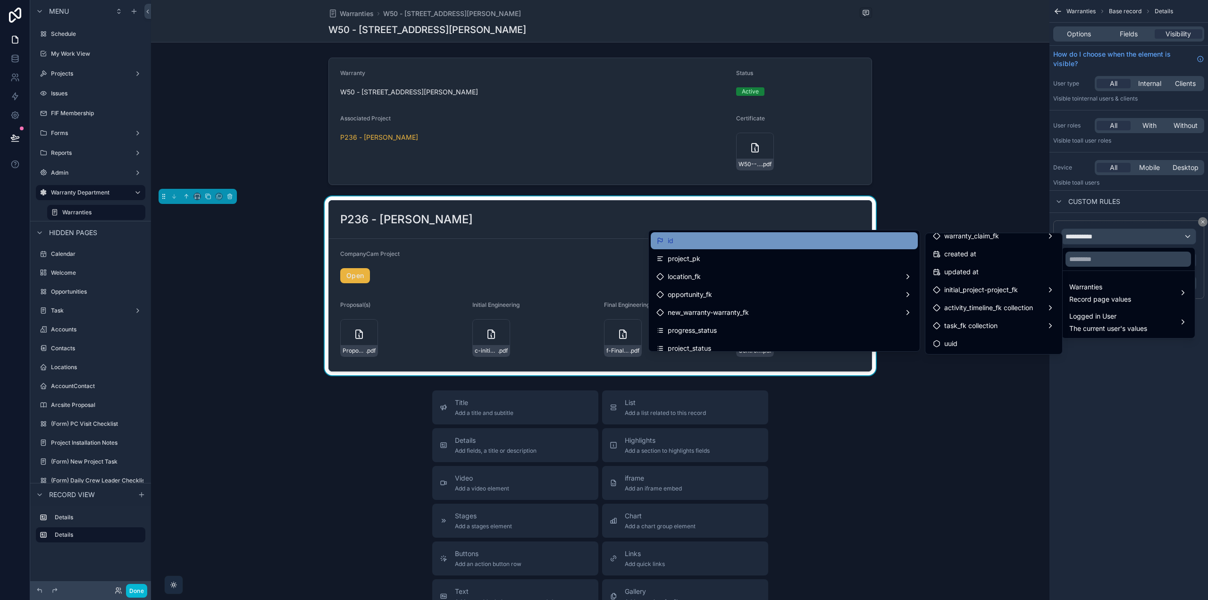
click at [800, 244] on div "id" at bounding box center [785, 240] width 256 height 11
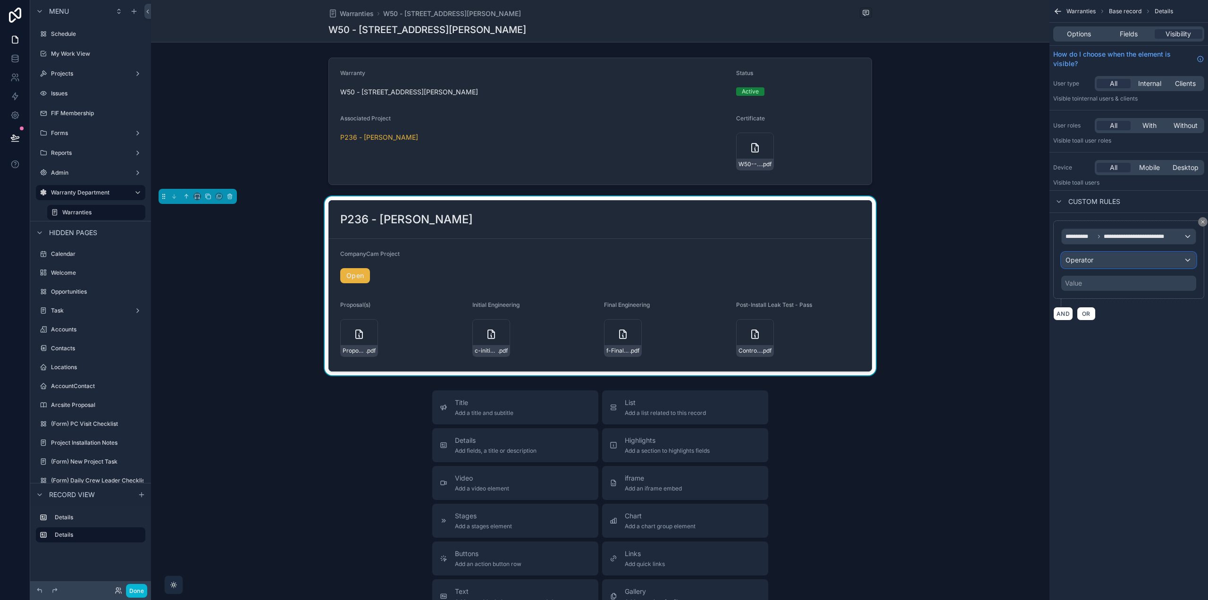
click at [1095, 264] on div "Operator" at bounding box center [1129, 260] width 134 height 15
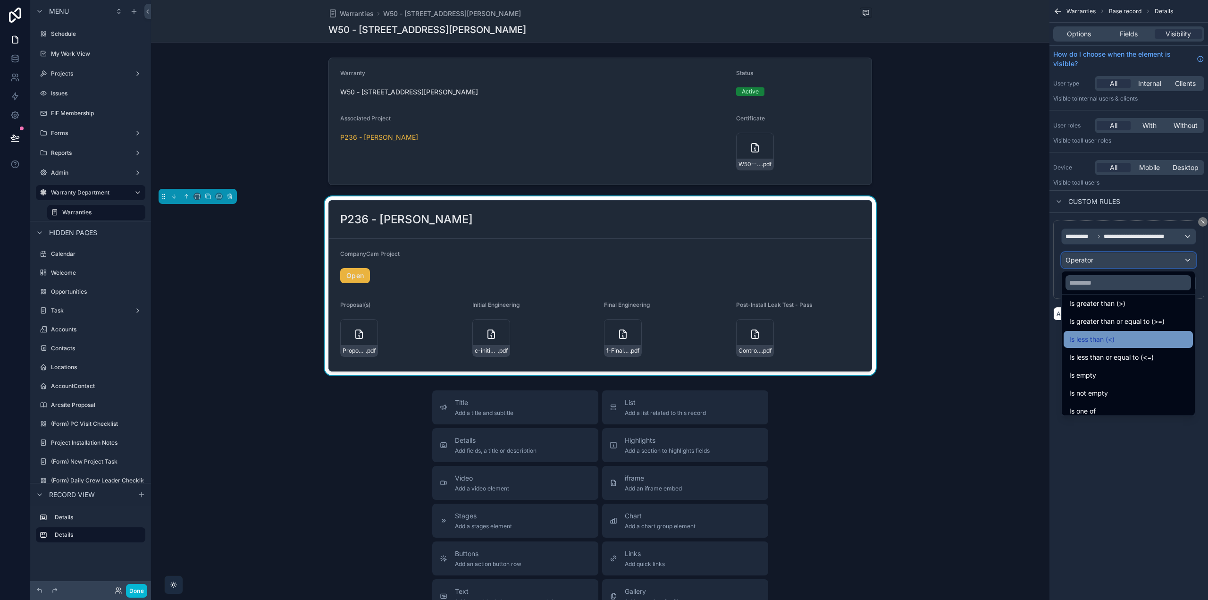
scroll to position [67, 0]
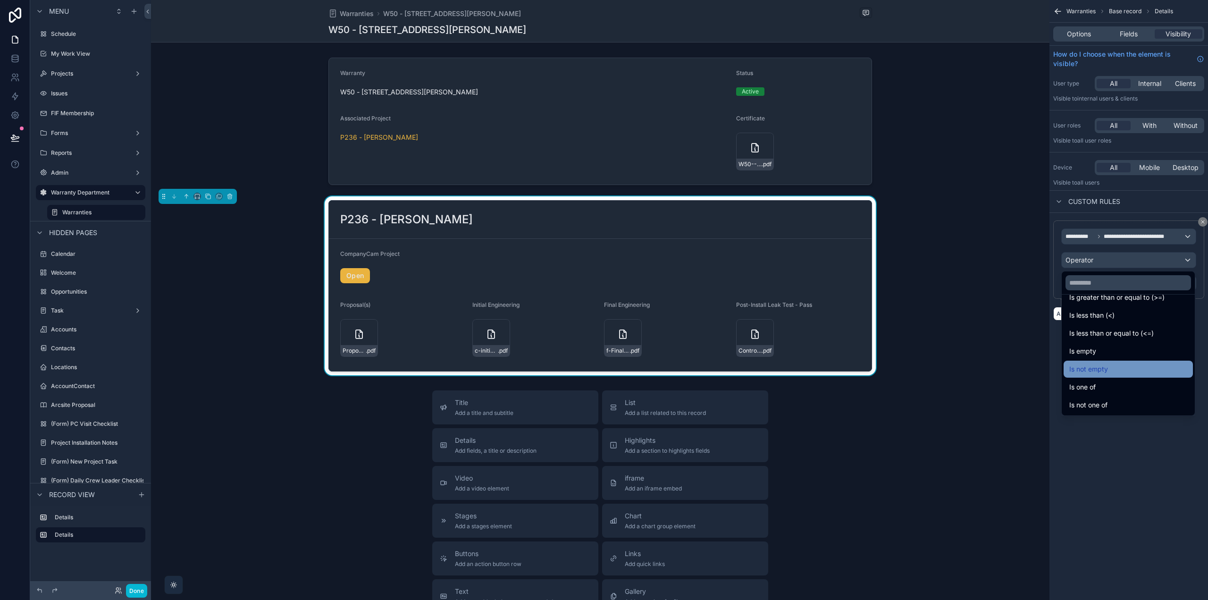
click at [1152, 367] on div "Is not empty" at bounding box center [1128, 368] width 118 height 11
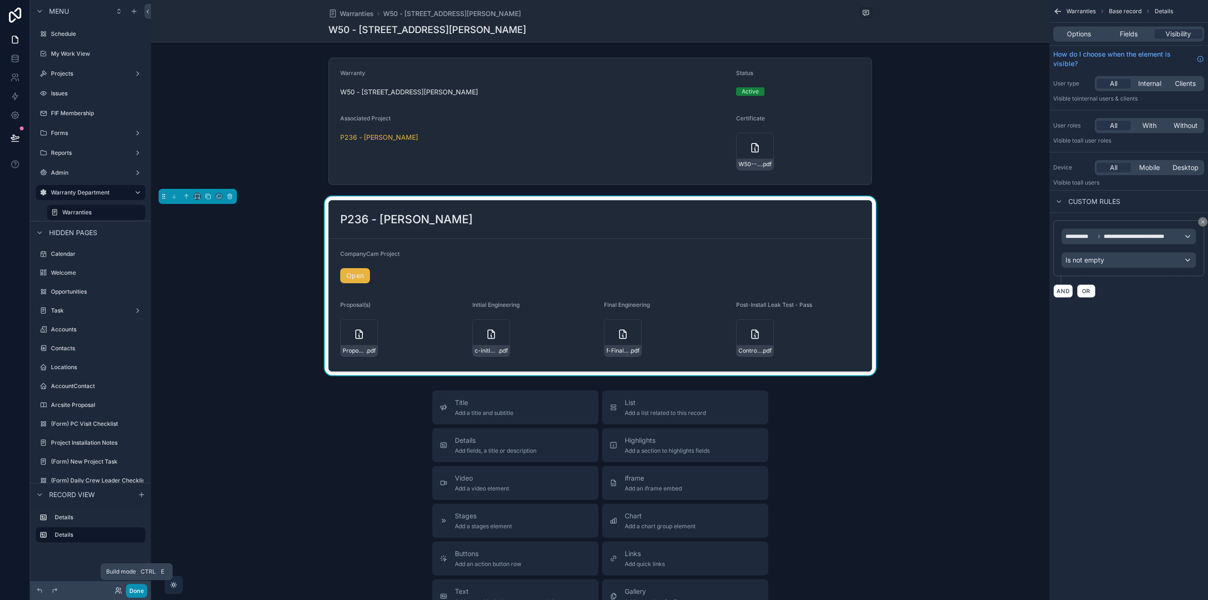
click at [132, 591] on button "Done" at bounding box center [136, 591] width 21 height 14
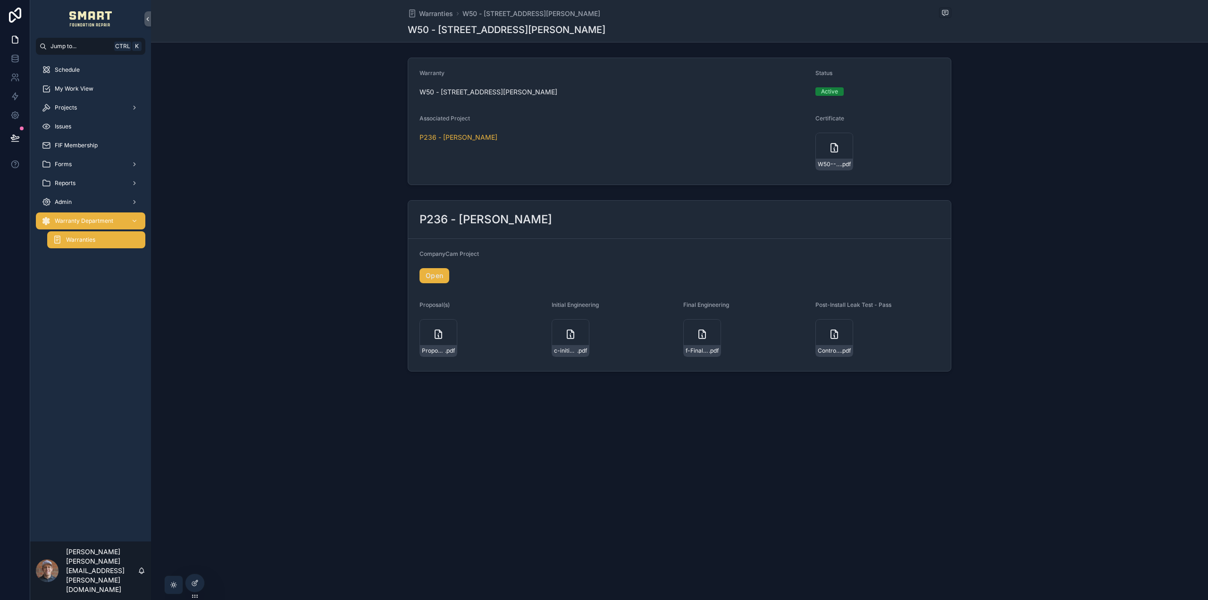
click at [90, 269] on div "Schedule My Work View Projects Issues FIF Membership Forms Reports Admin Warran…" at bounding box center [90, 298] width 121 height 487
